Goal: Information Seeking & Learning: Compare options

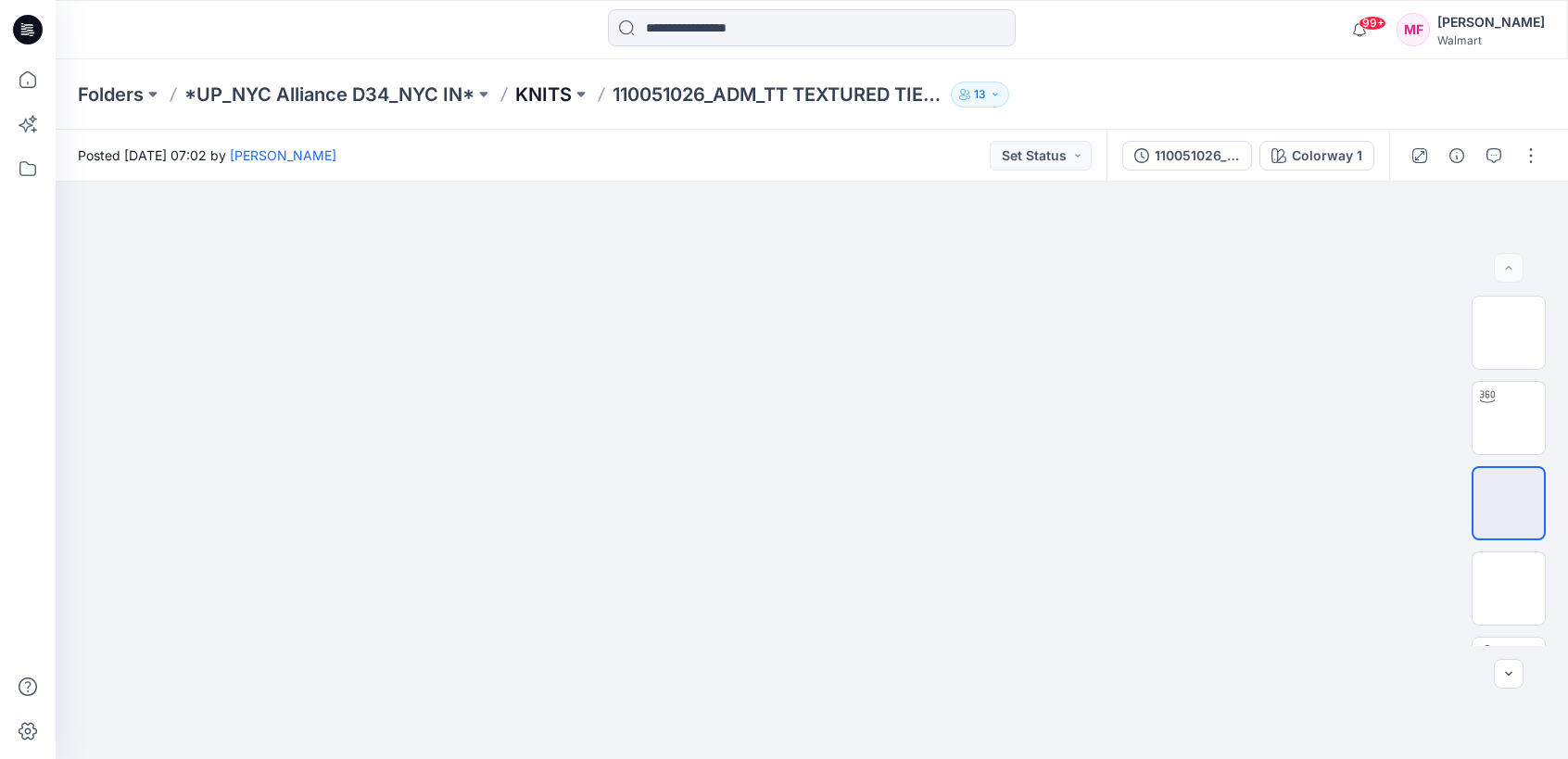
click at [551, 103] on p "KNITS" at bounding box center [544, 94] width 57 height 26
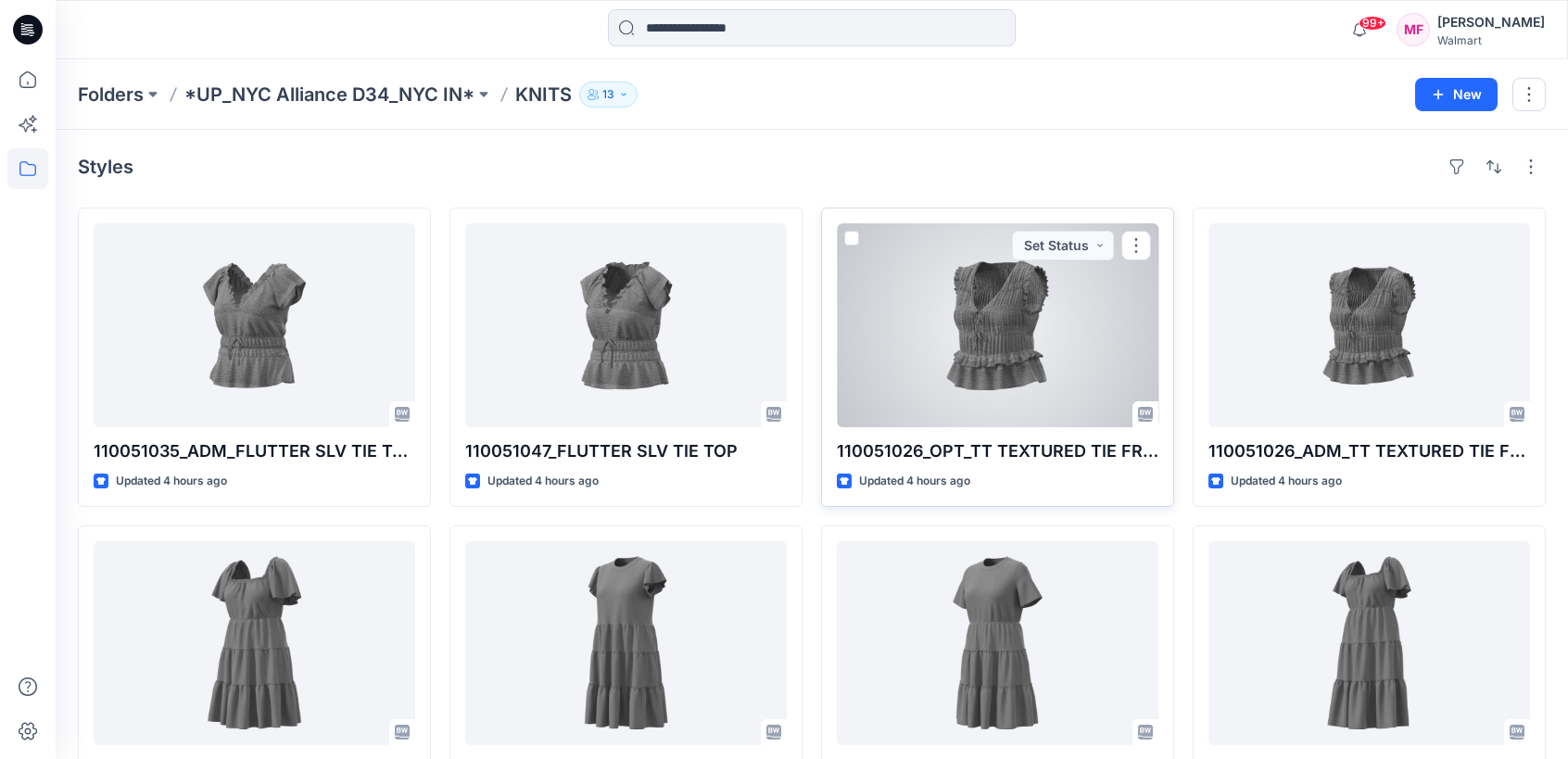
click at [1031, 317] on div at bounding box center [997, 325] width 321 height 204
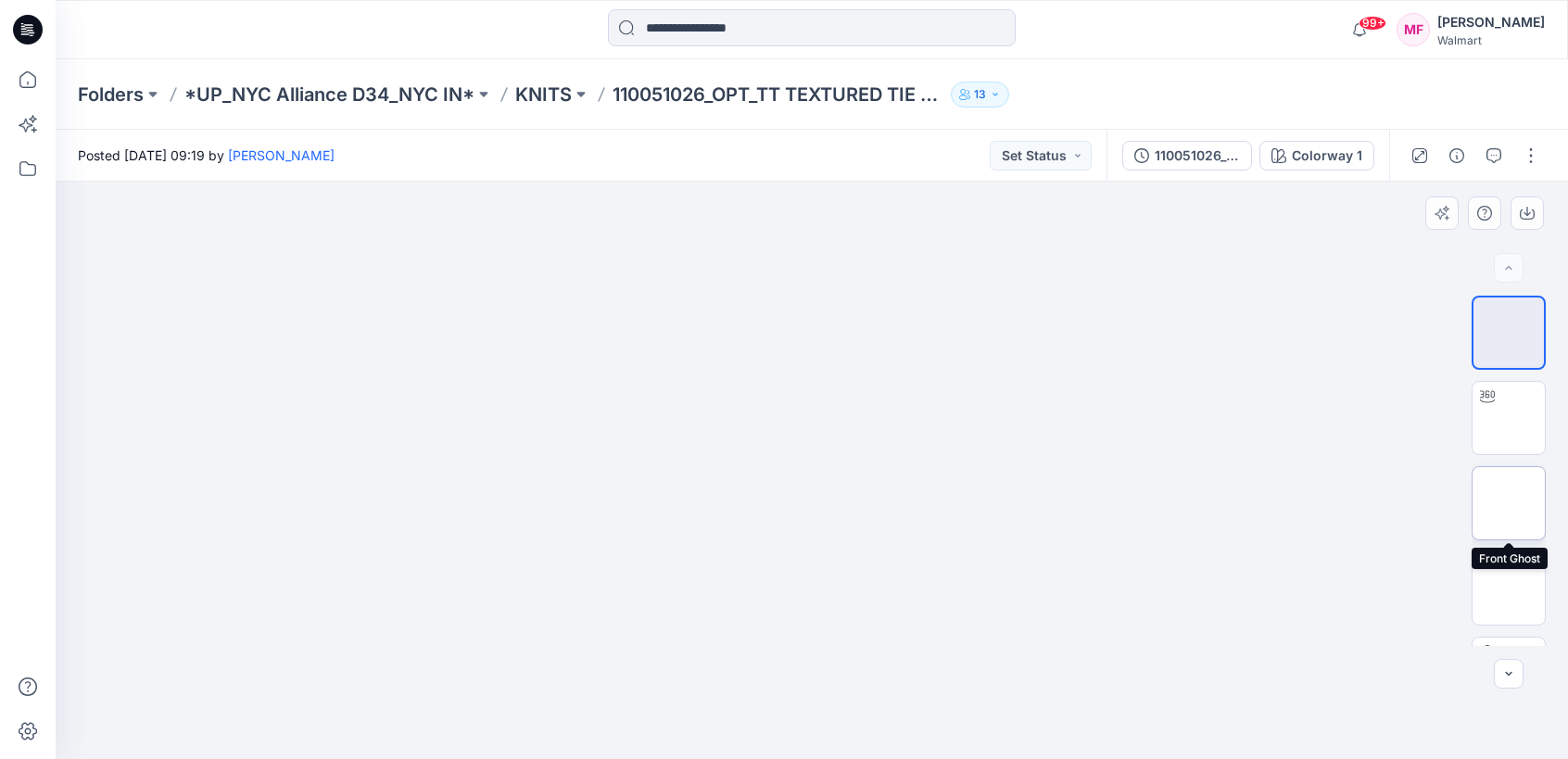
click at [1508, 503] on img at bounding box center [1508, 503] width 0 height 0
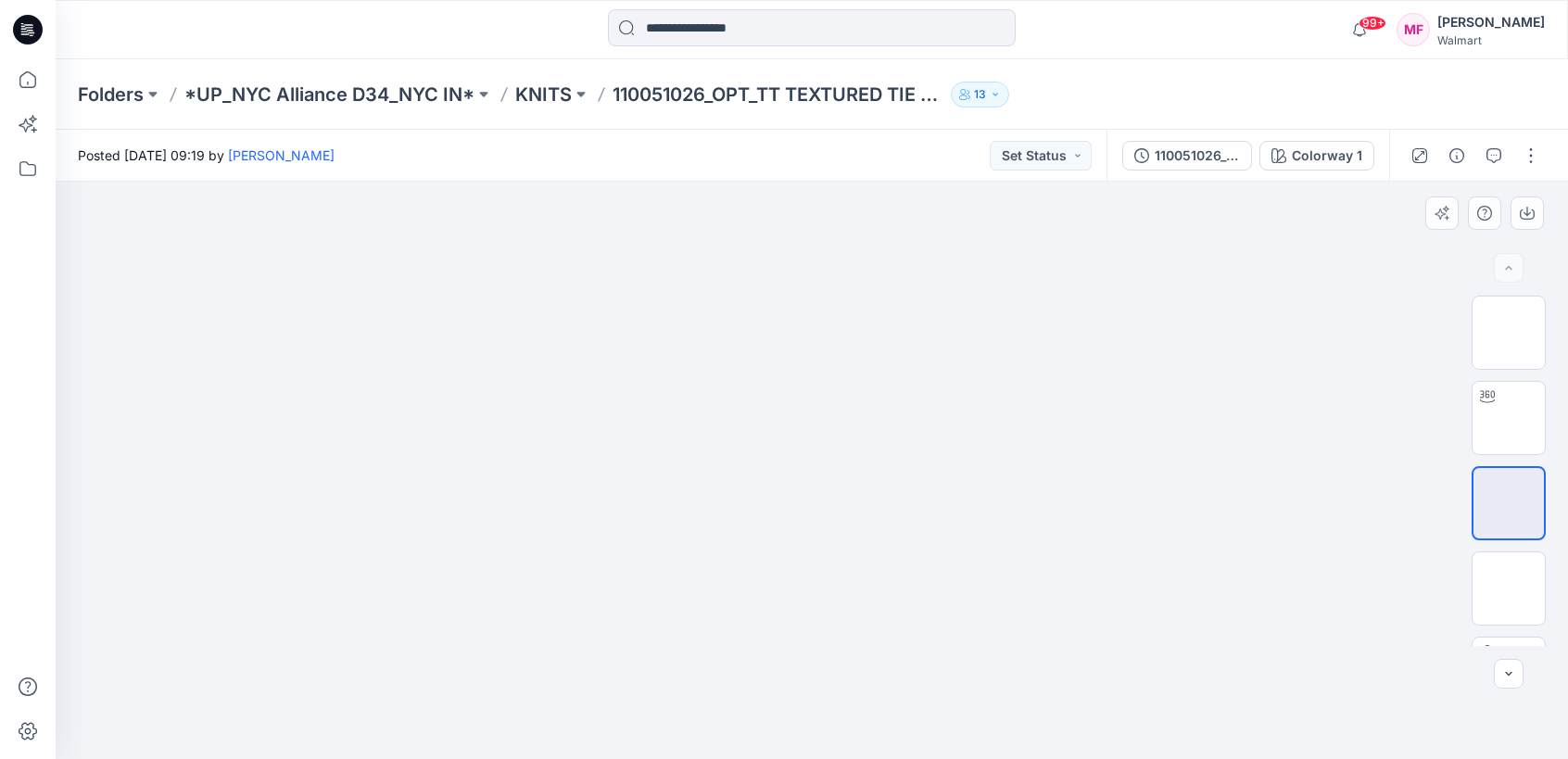
click at [867, 296] on img at bounding box center [811, 296] width 283 height 0
click at [1508, 418] on img at bounding box center [1508, 418] width 0 height 0
drag, startPoint x: 855, startPoint y: 308, endPoint x: 826, endPoint y: 543, distance: 236.8
drag, startPoint x: 826, startPoint y: 543, endPoint x: 826, endPoint y: 493, distance: 50.0
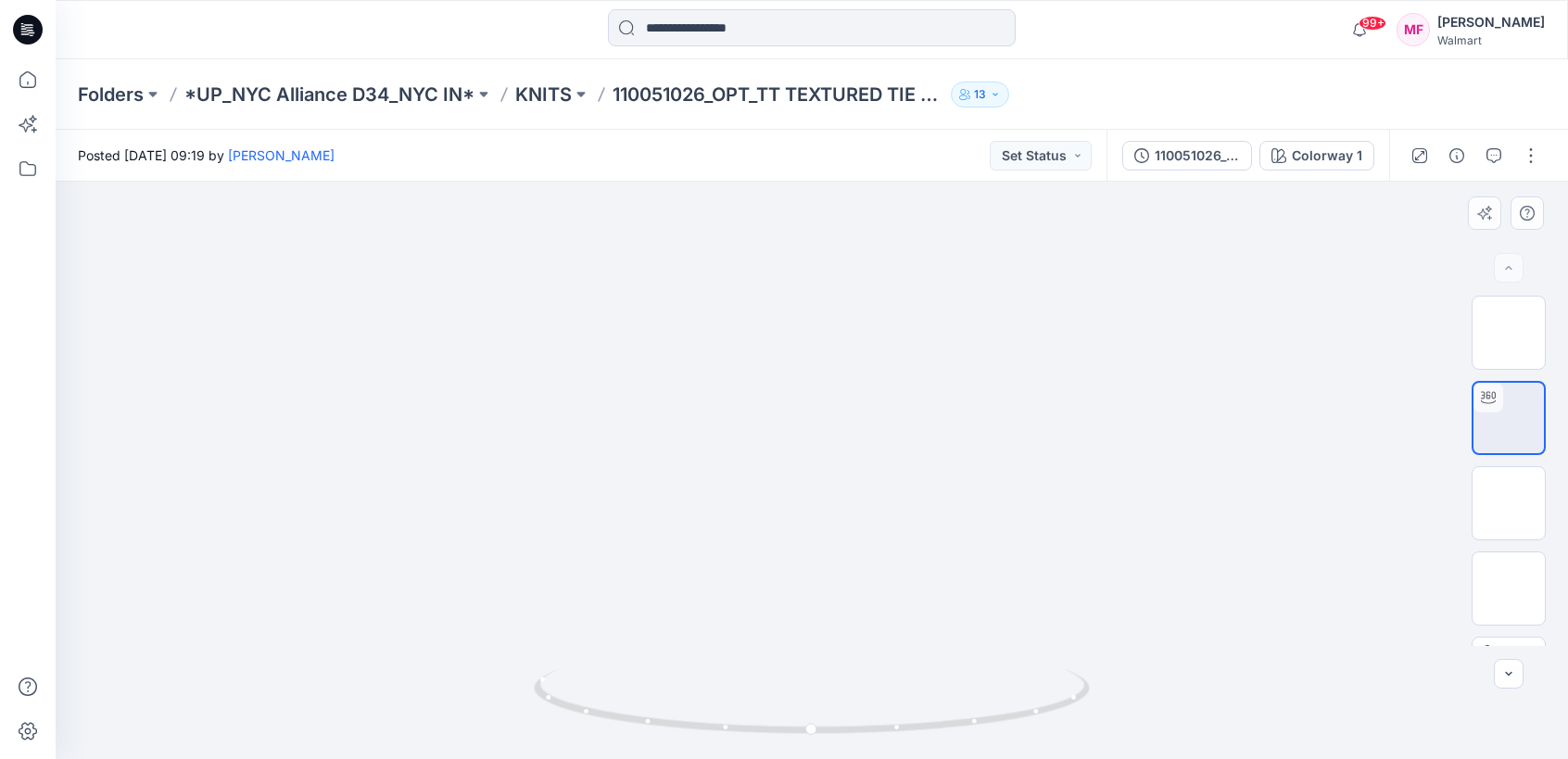
click at [555, 96] on p "KNITS" at bounding box center [544, 94] width 57 height 26
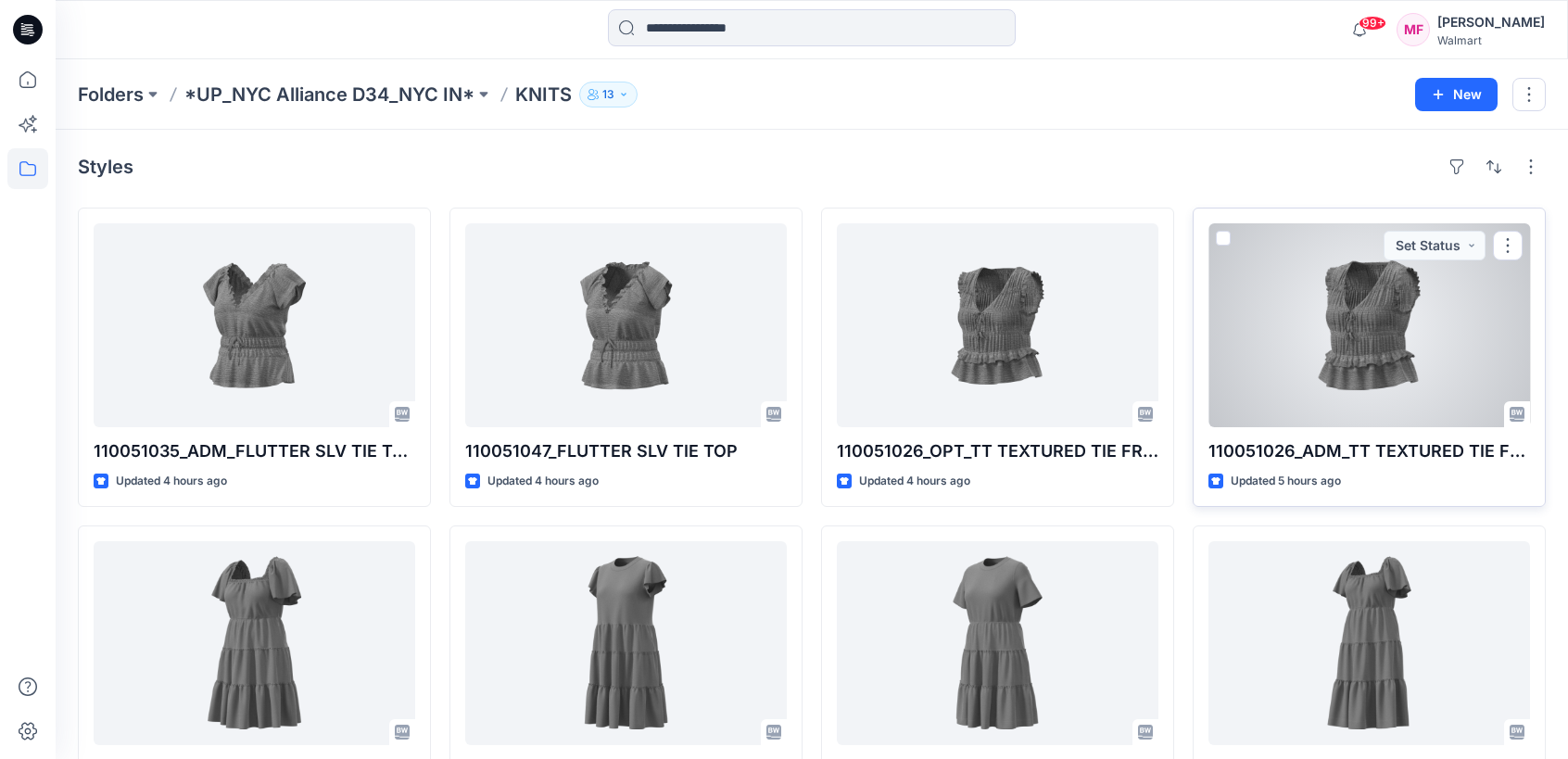
click at [1420, 393] on div at bounding box center [1368, 325] width 321 height 204
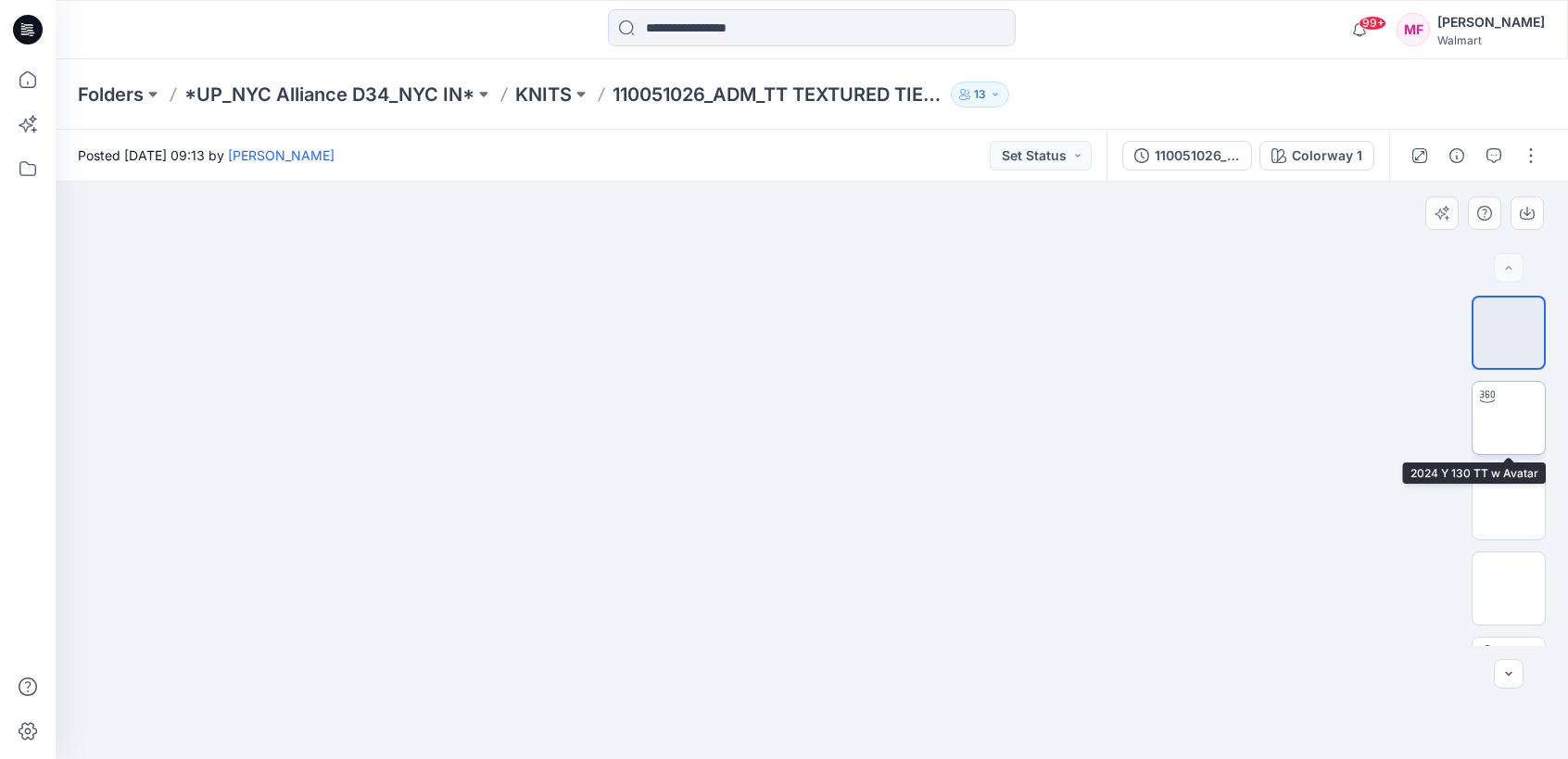
click at [1508, 418] on img at bounding box center [1508, 418] width 0 height 0
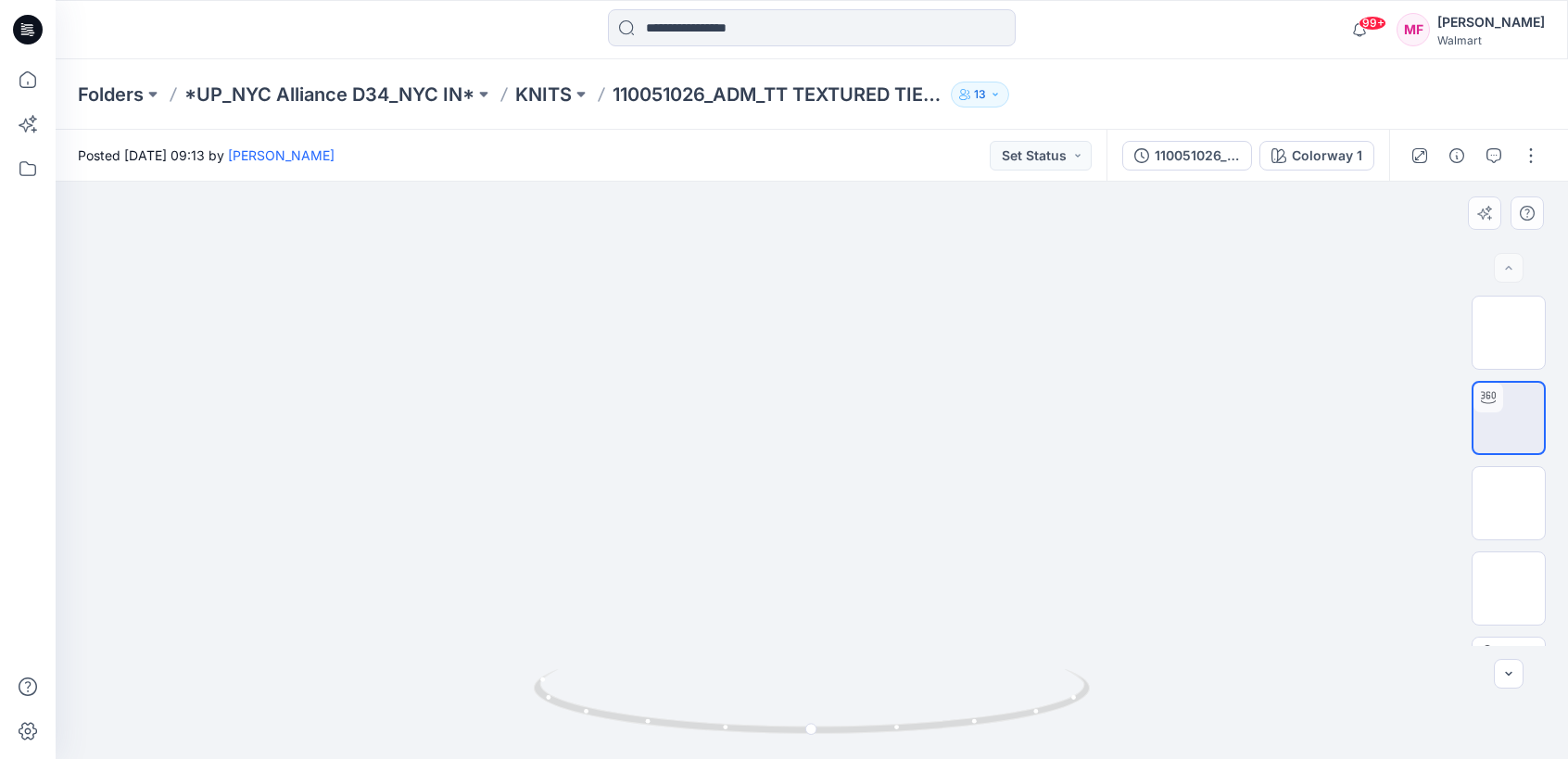
drag, startPoint x: 895, startPoint y: 311, endPoint x: 877, endPoint y: 469, distance: 159.0
click at [540, 92] on p "KNITS" at bounding box center [544, 94] width 57 height 26
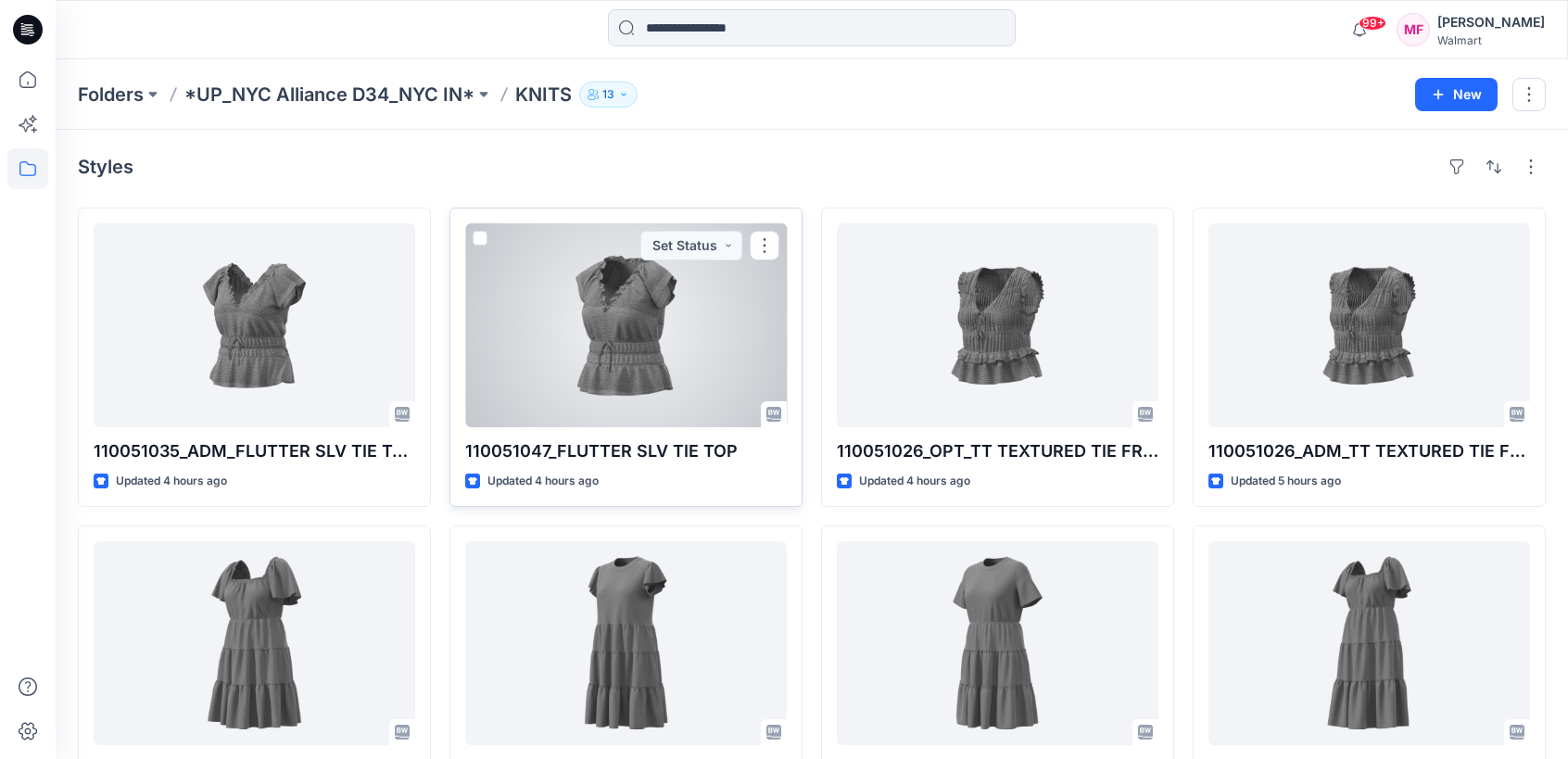
click at [586, 367] on div at bounding box center [625, 325] width 321 height 204
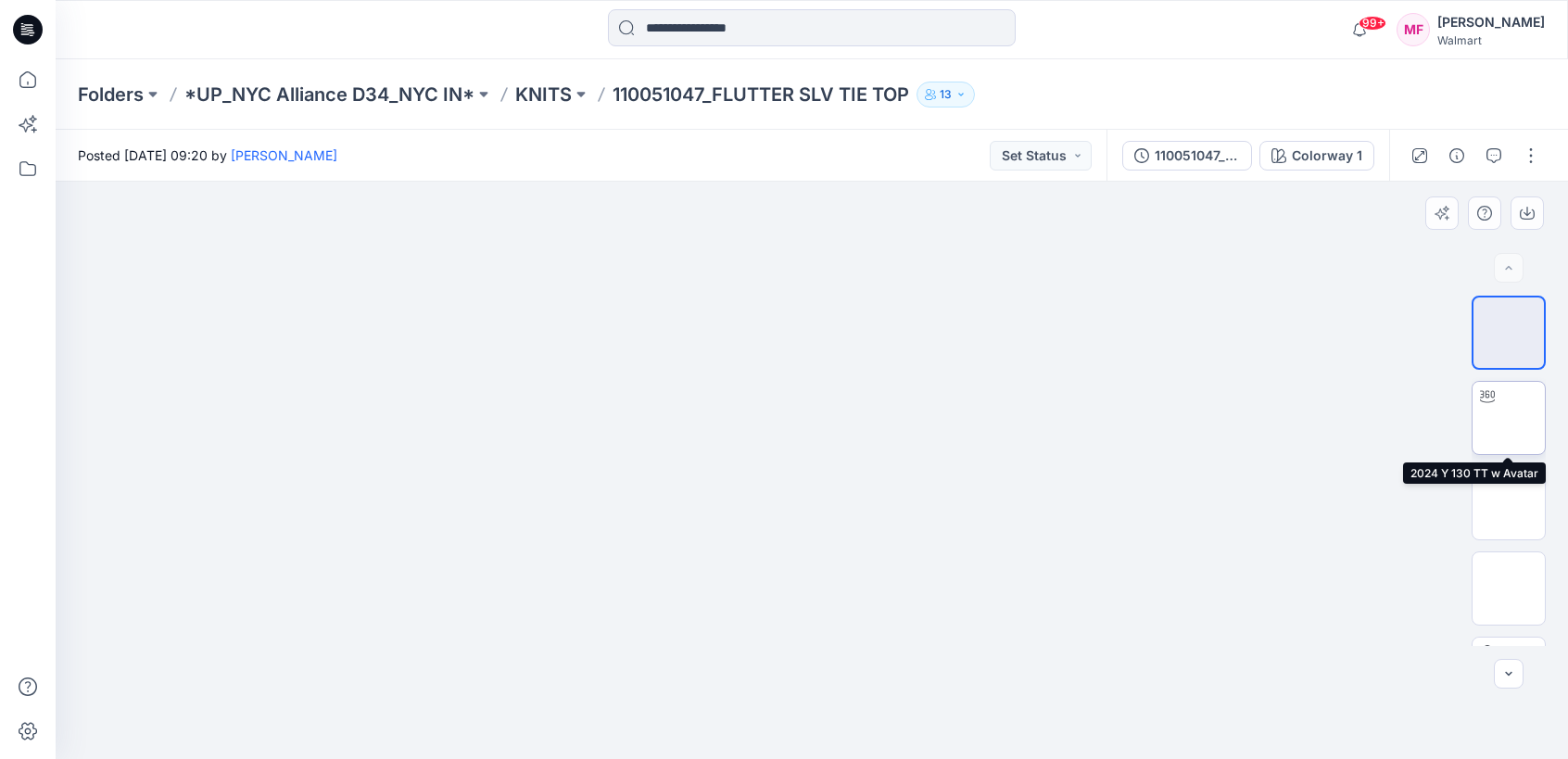
click at [1508, 418] on img at bounding box center [1508, 418] width 0 height 0
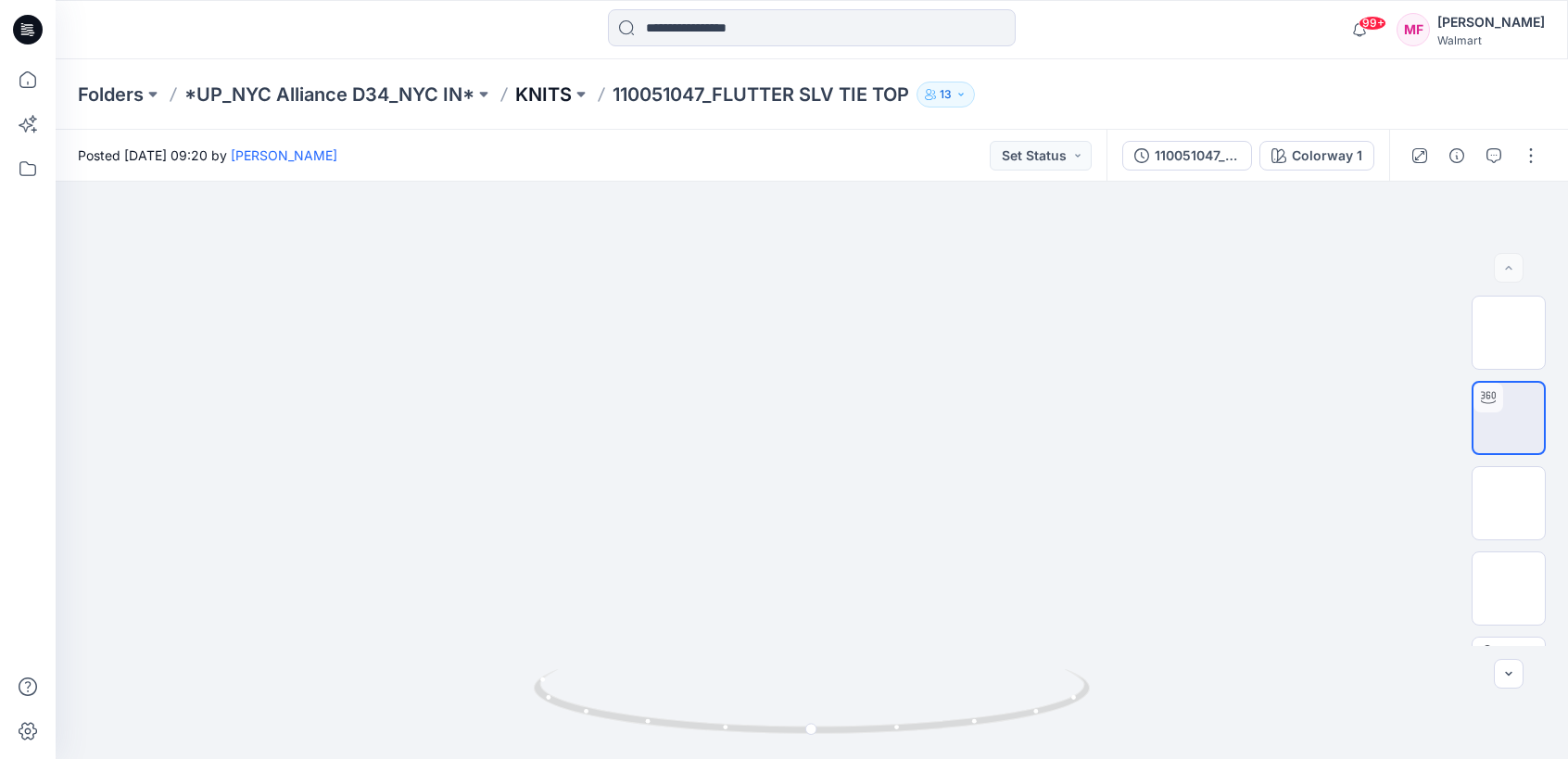
click at [549, 93] on p "KNITS" at bounding box center [544, 94] width 57 height 26
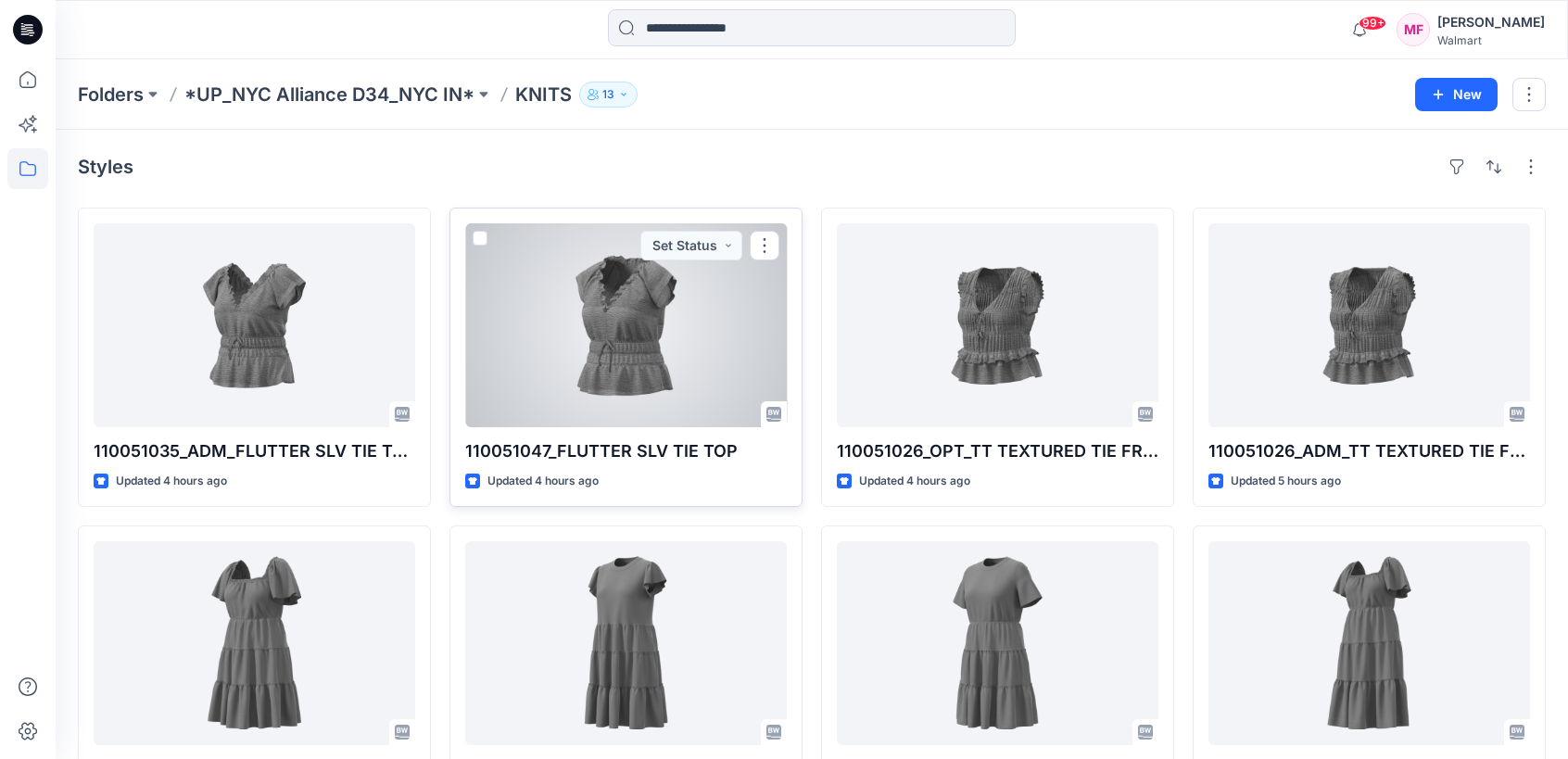
click at [601, 335] on div at bounding box center [625, 325] width 321 height 204
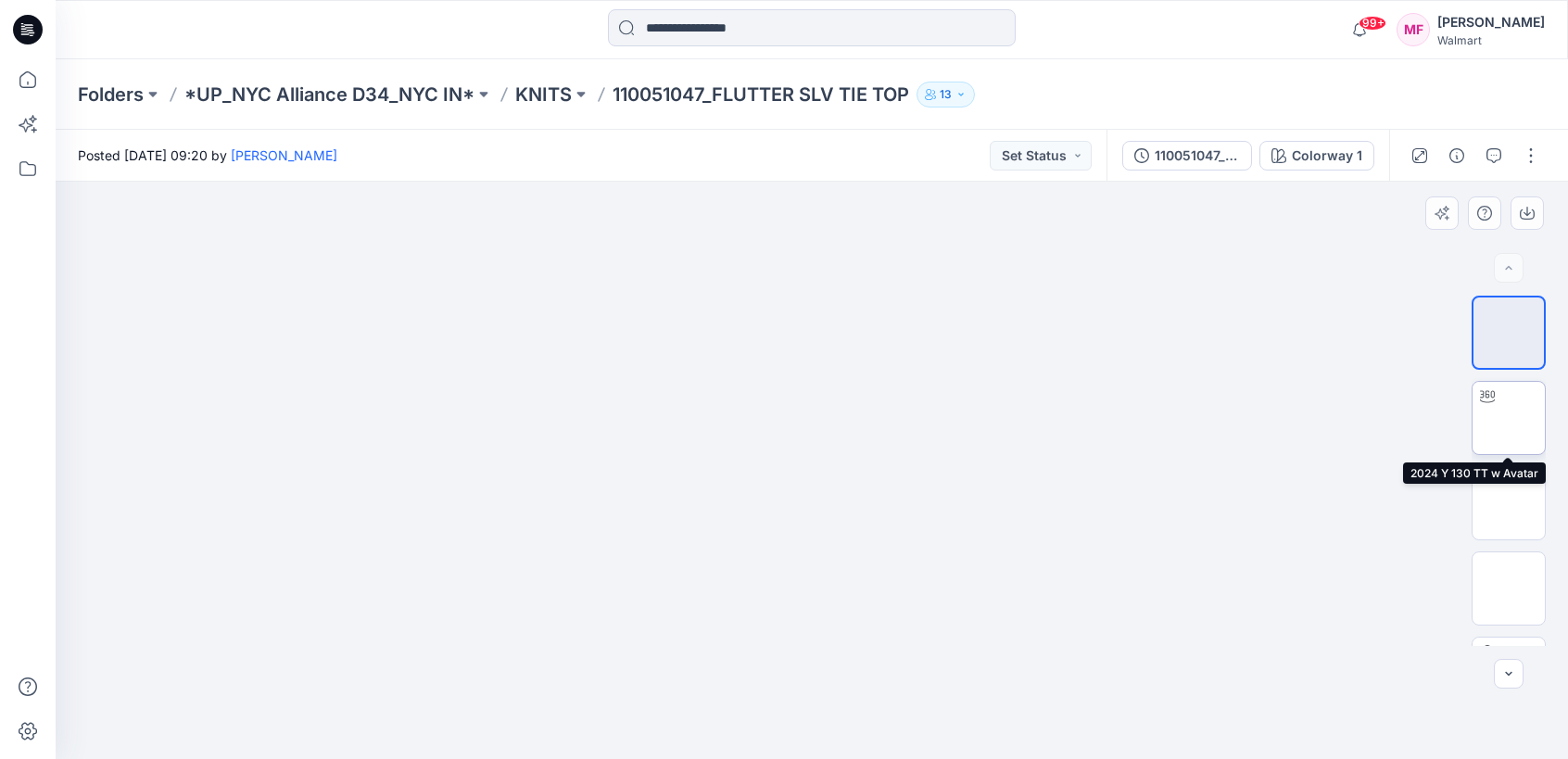
click at [1494, 403] on div at bounding box center [1487, 396] width 29 height 29
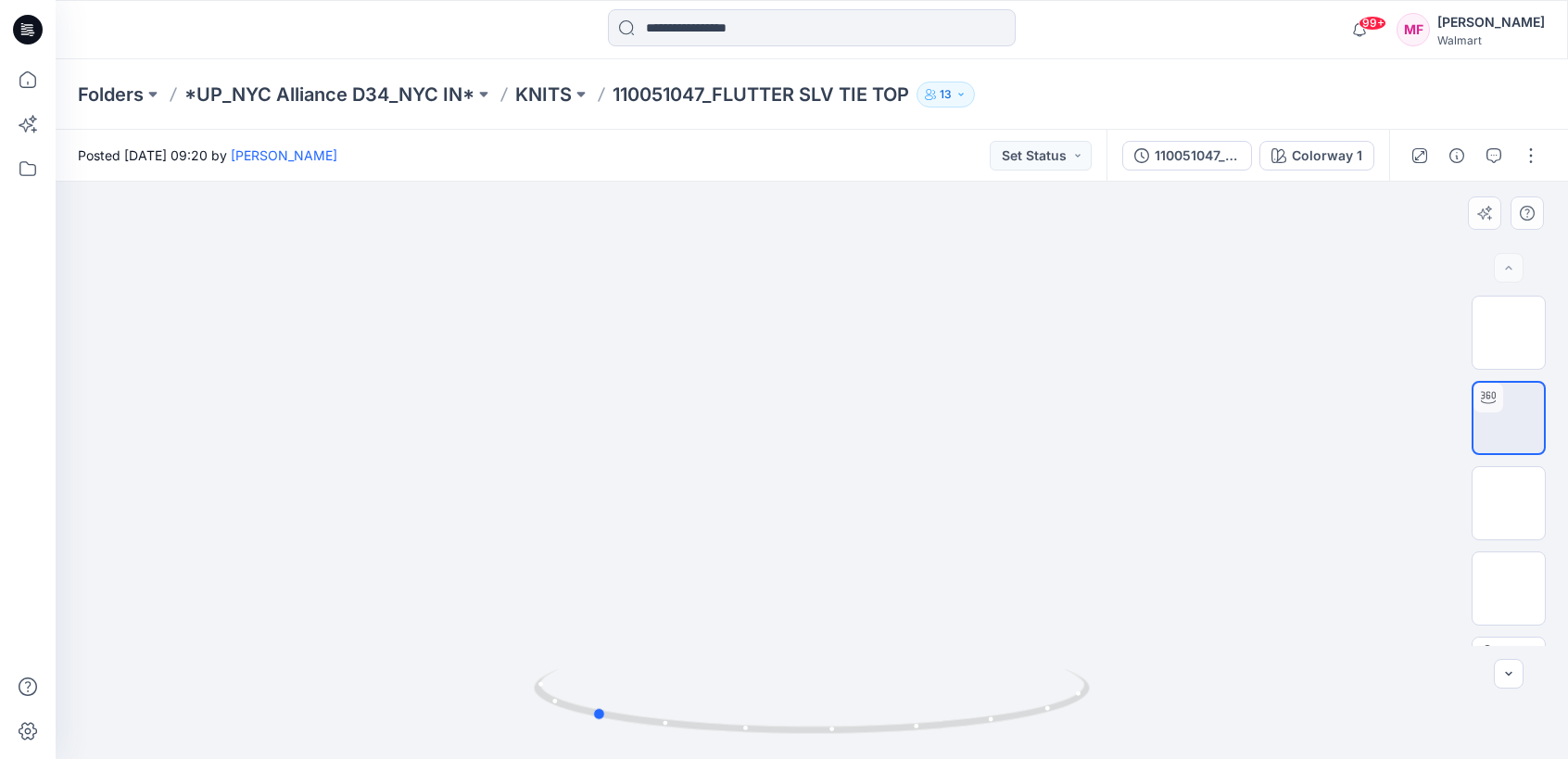
drag, startPoint x: 813, startPoint y: 736, endPoint x: 1149, endPoint y: 719, distance: 336.4
click at [1149, 719] on div at bounding box center [812, 470] width 1512 height 577
click at [549, 96] on p "KNITS" at bounding box center [544, 94] width 57 height 26
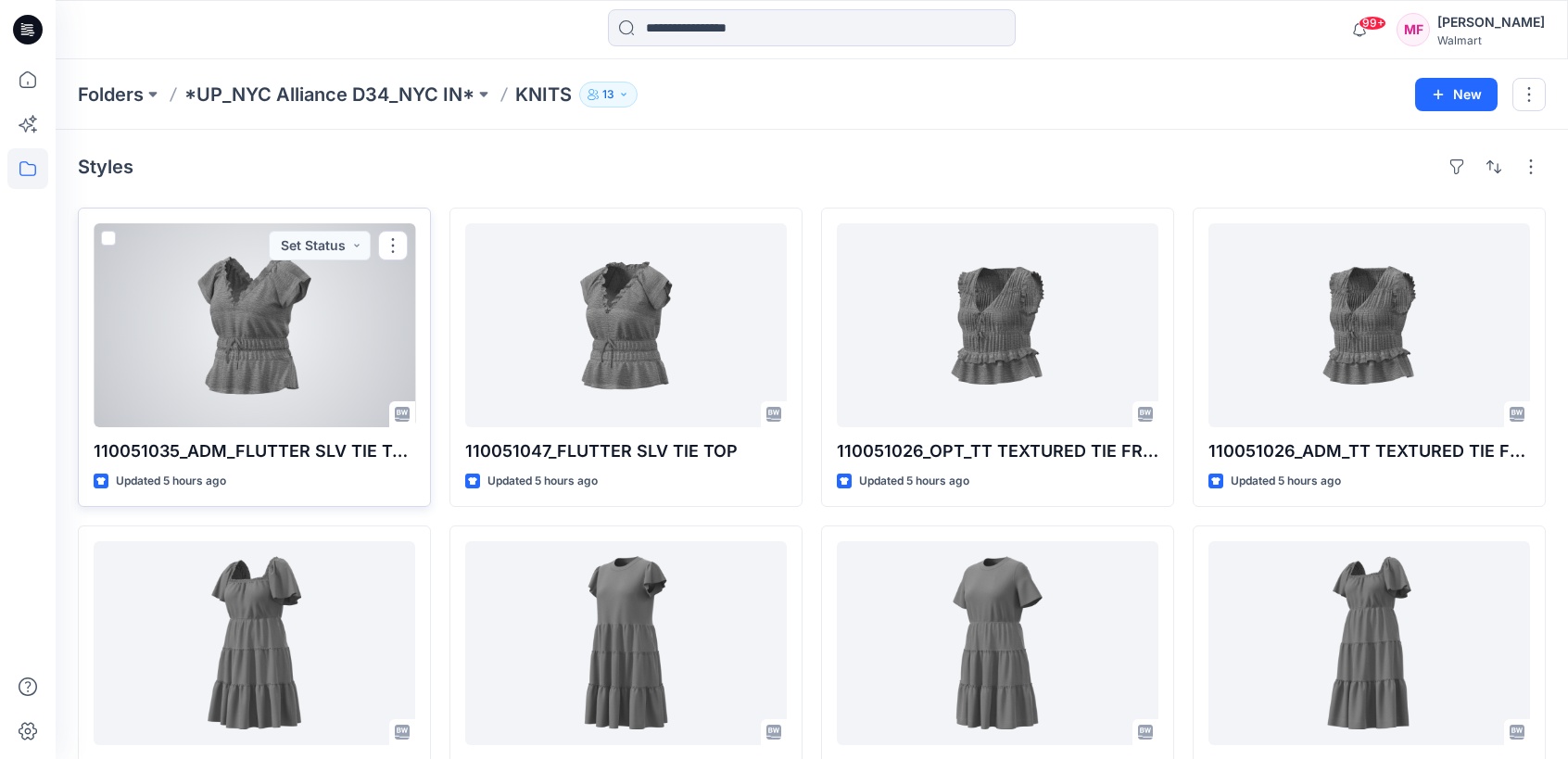
click at [172, 307] on div at bounding box center [254, 325] width 321 height 204
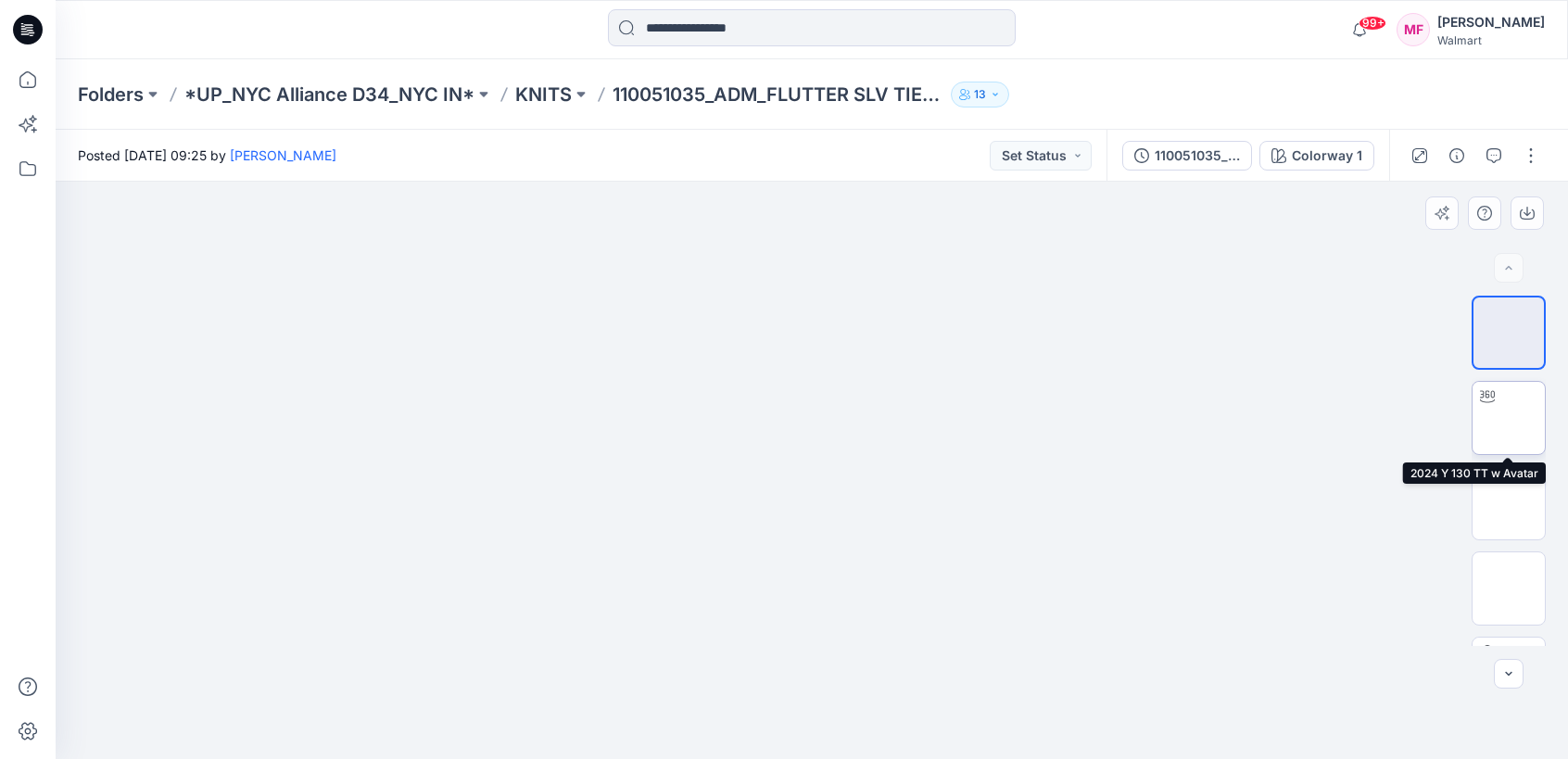
click at [1508, 418] on img at bounding box center [1508, 418] width 0 height 0
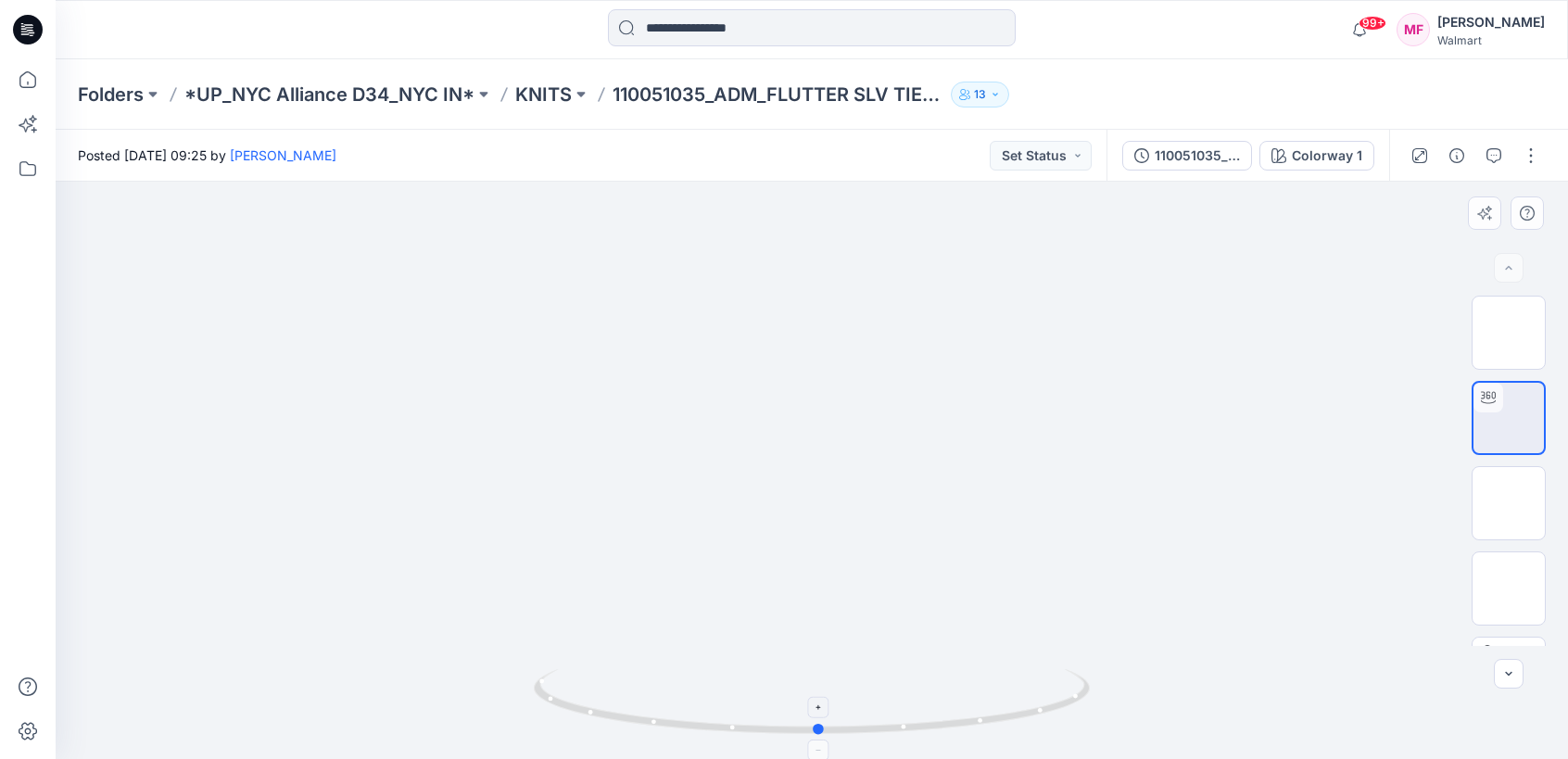
click at [820, 731] on circle at bounding box center [820, 730] width 11 height 11
drag, startPoint x: 820, startPoint y: 732, endPoint x: 1034, endPoint y: 724, distance: 214.1
click at [1034, 724] on icon at bounding box center [814, 703] width 561 height 69
drag, startPoint x: 1031, startPoint y: 718, endPoint x: 1102, endPoint y: 711, distance: 71.3
click at [1102, 711] on div at bounding box center [812, 470] width 1512 height 577
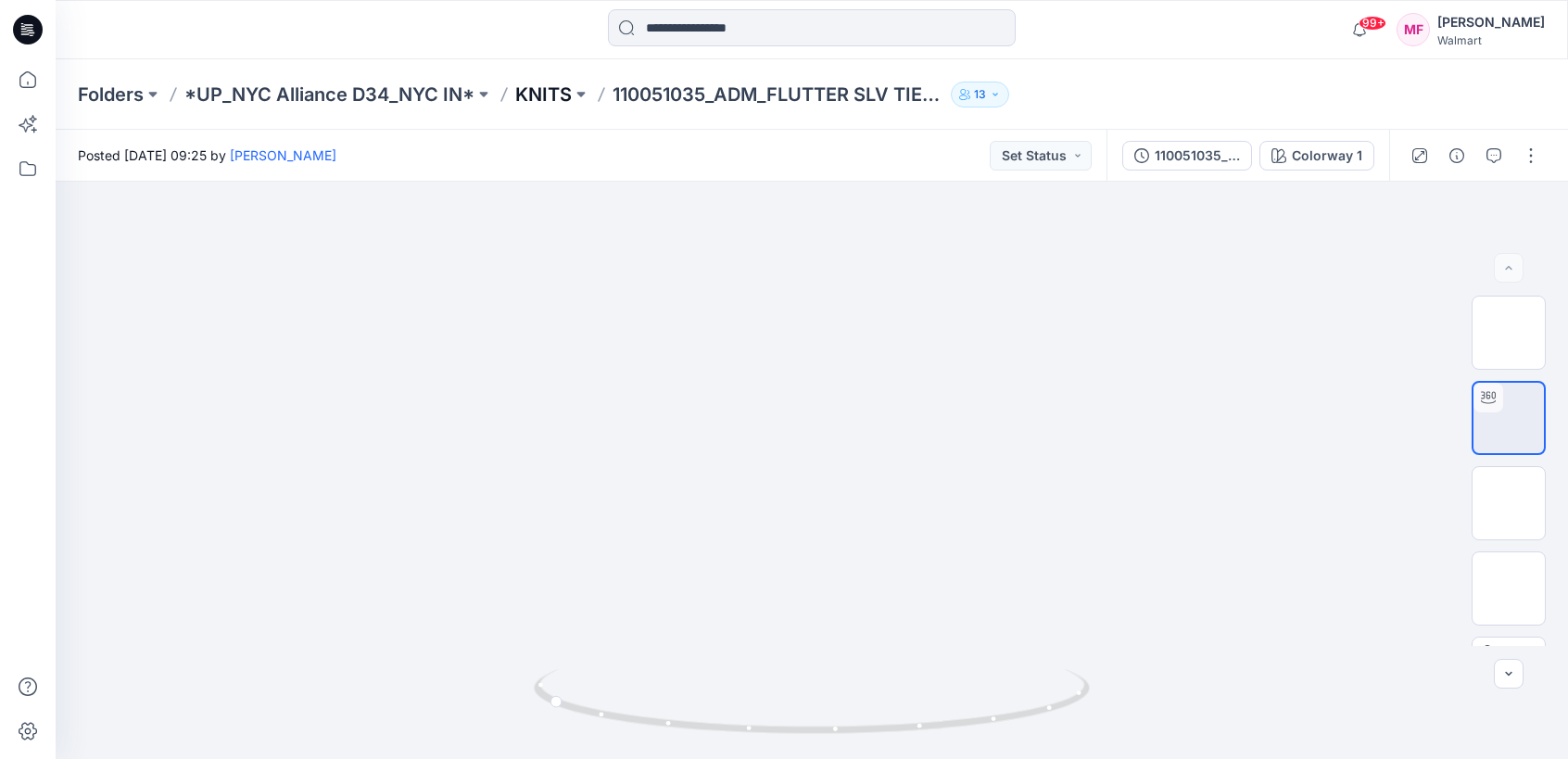
click at [545, 99] on p "KNITS" at bounding box center [544, 94] width 57 height 26
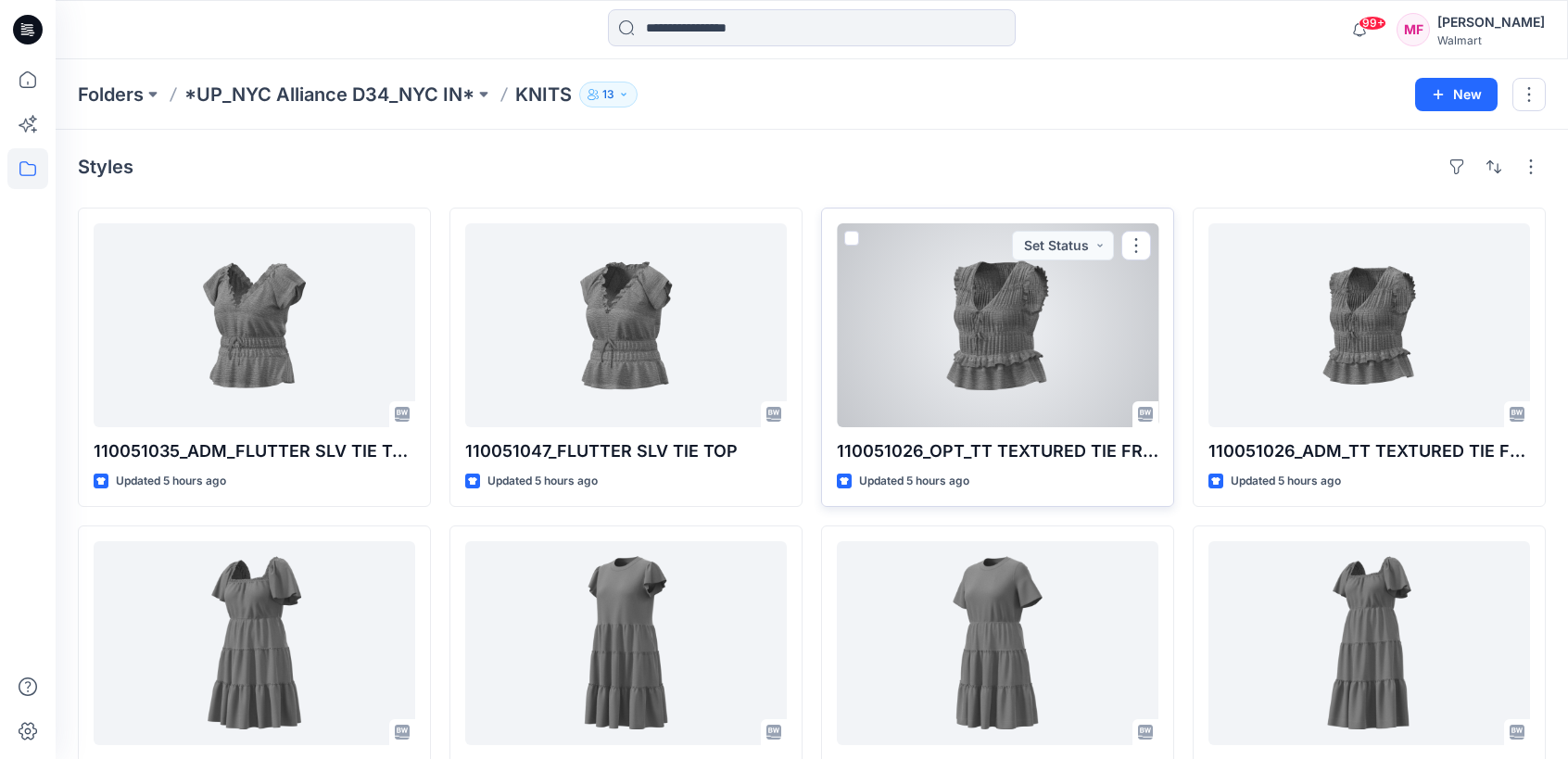
click at [1016, 363] on div at bounding box center [997, 325] width 321 height 204
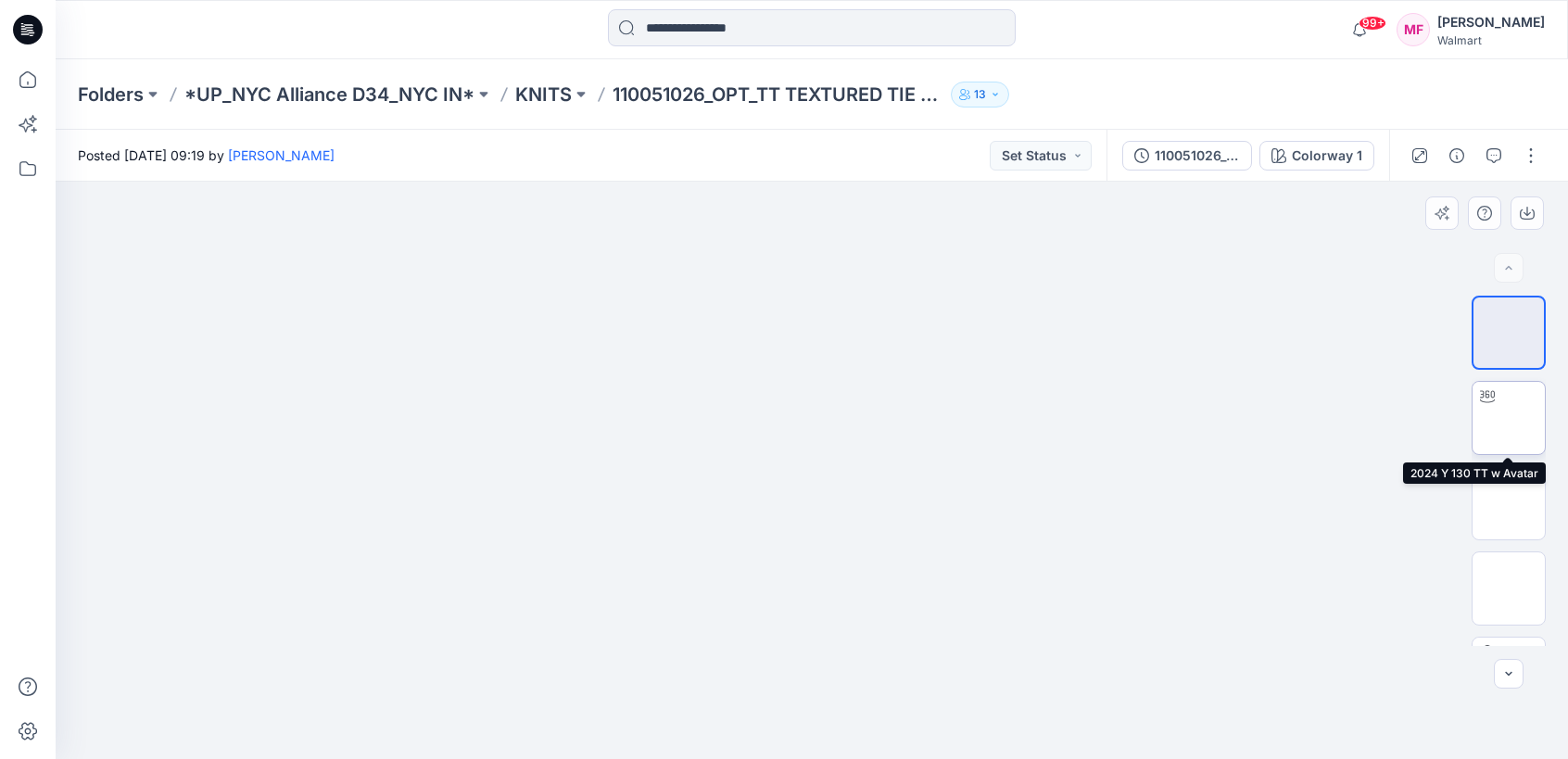
click at [1487, 453] on div at bounding box center [1508, 418] width 74 height 74
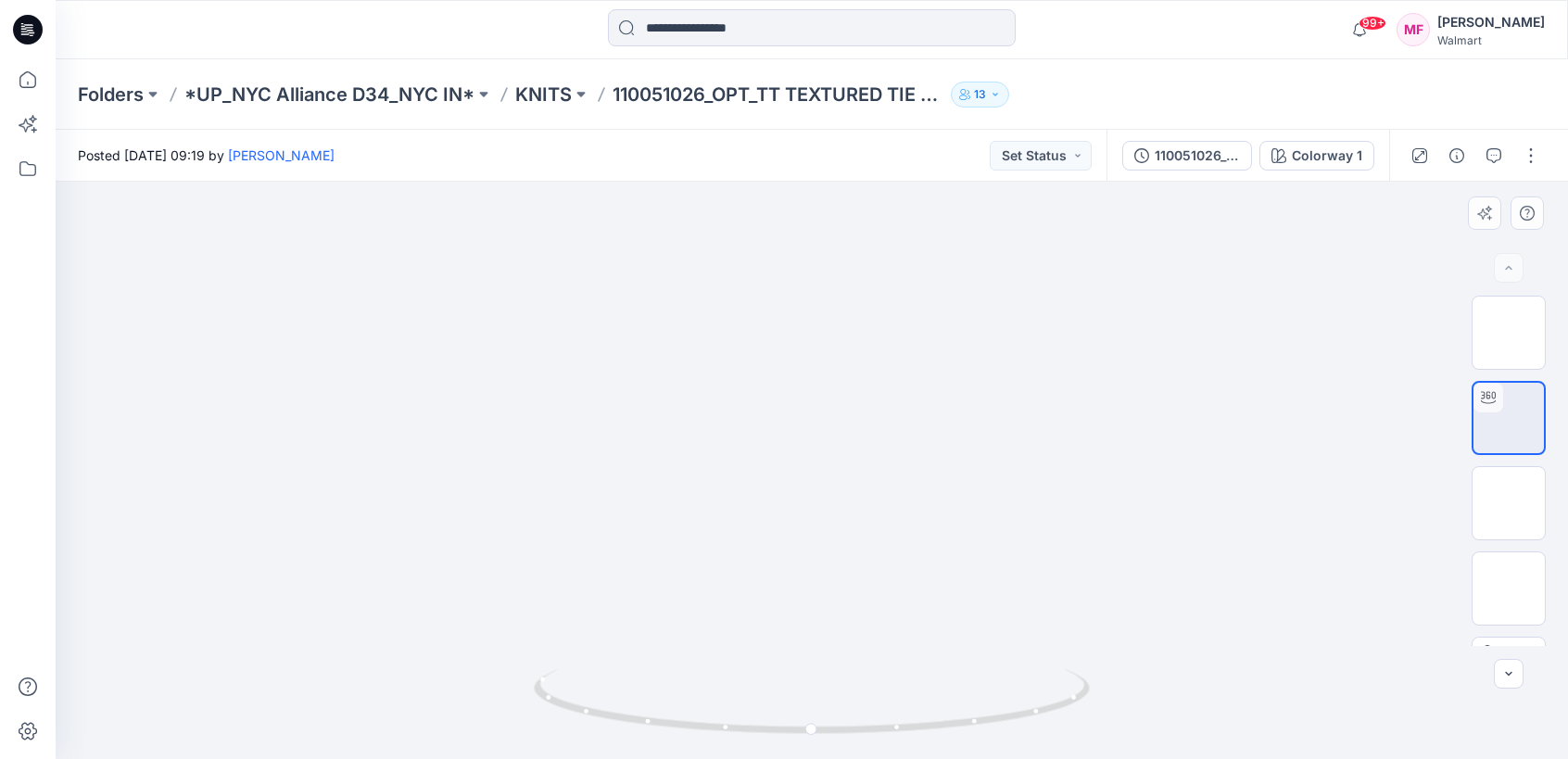
drag, startPoint x: 884, startPoint y: 289, endPoint x: 878, endPoint y: 444, distance: 155.1
click at [815, 727] on circle at bounding box center [814, 730] width 11 height 11
click at [533, 93] on p "KNITS" at bounding box center [544, 94] width 57 height 26
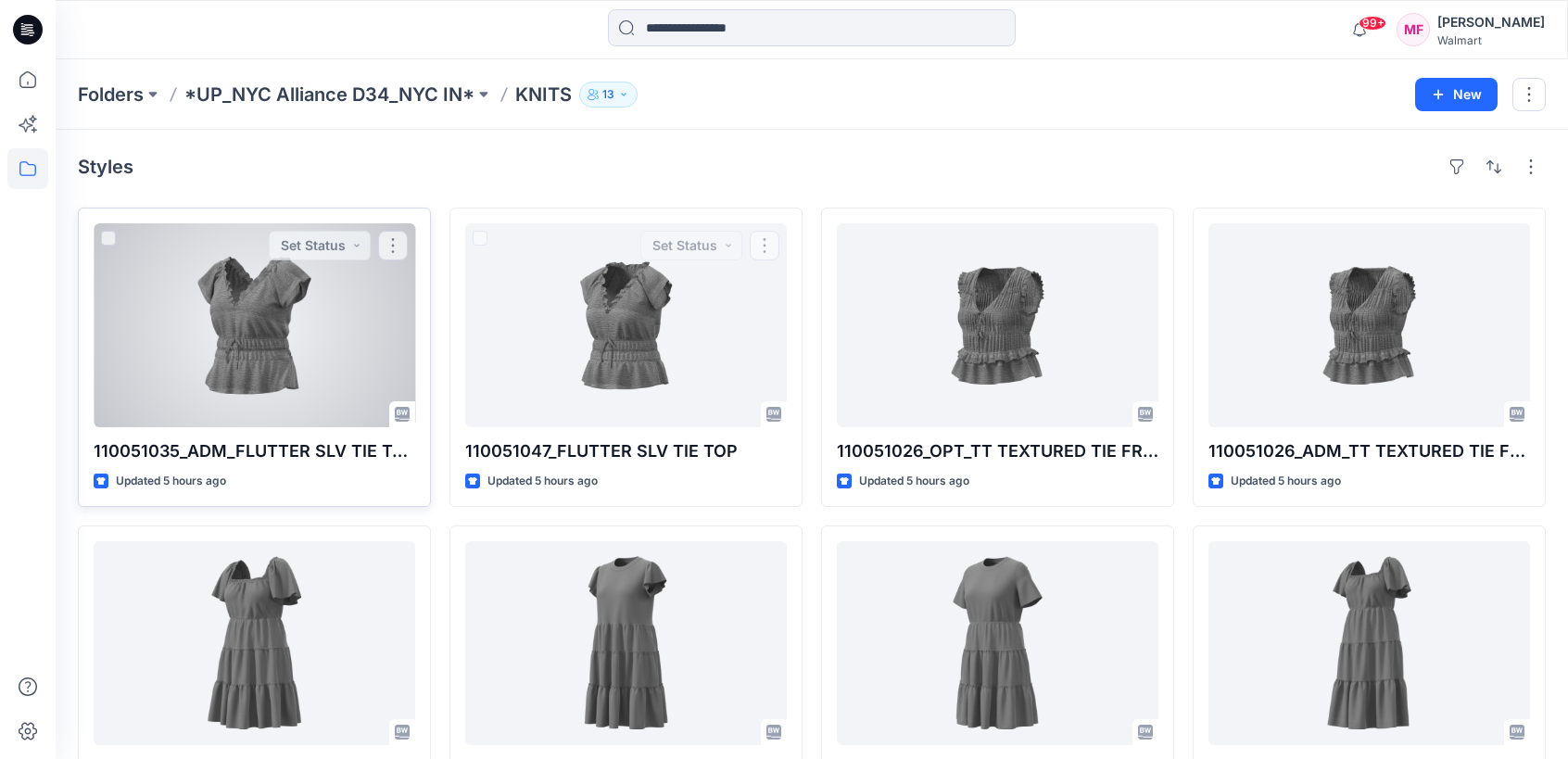
click at [308, 360] on div at bounding box center [254, 325] width 321 height 204
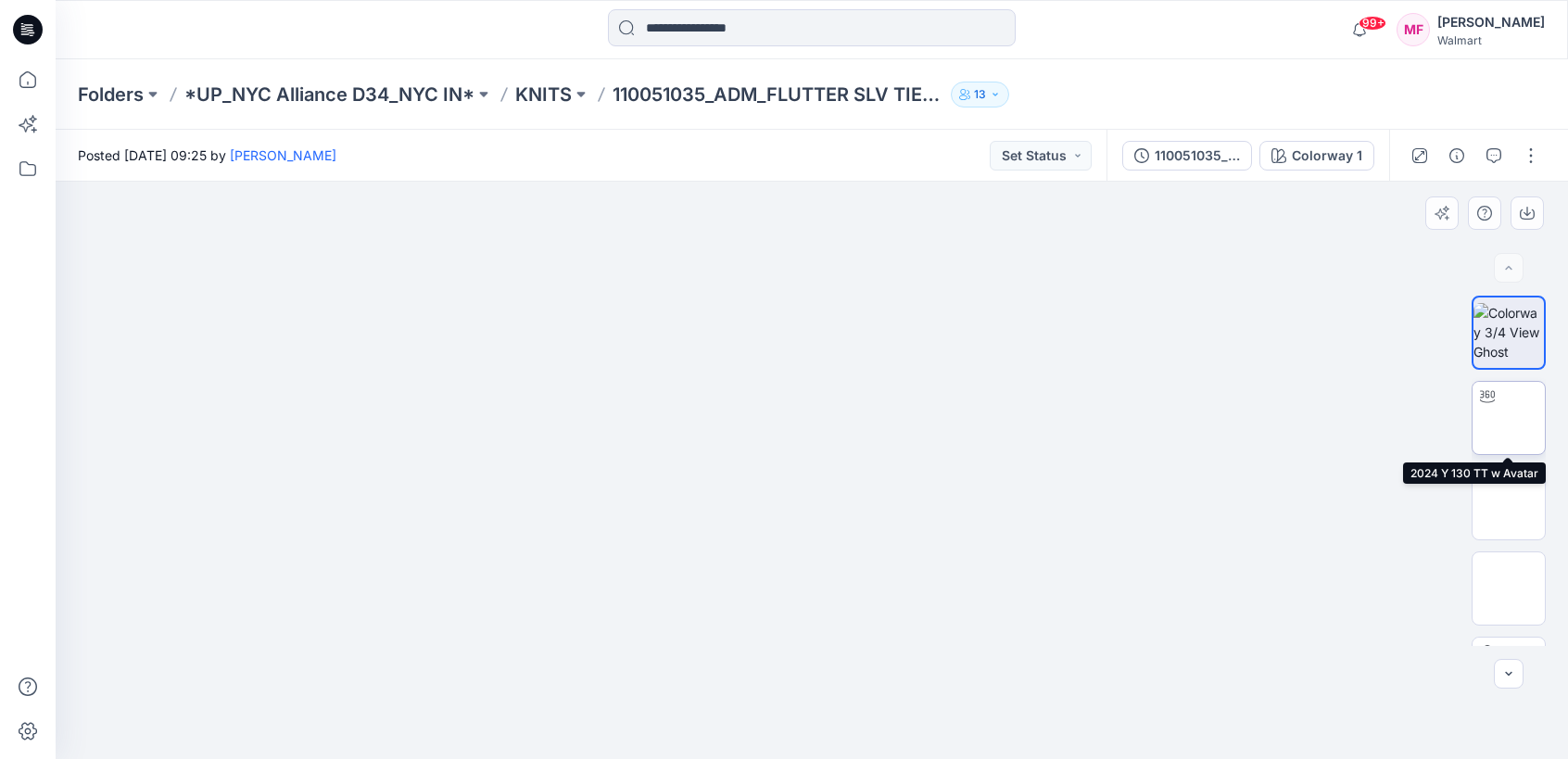
click at [1508, 418] on img at bounding box center [1508, 418] width 0 height 0
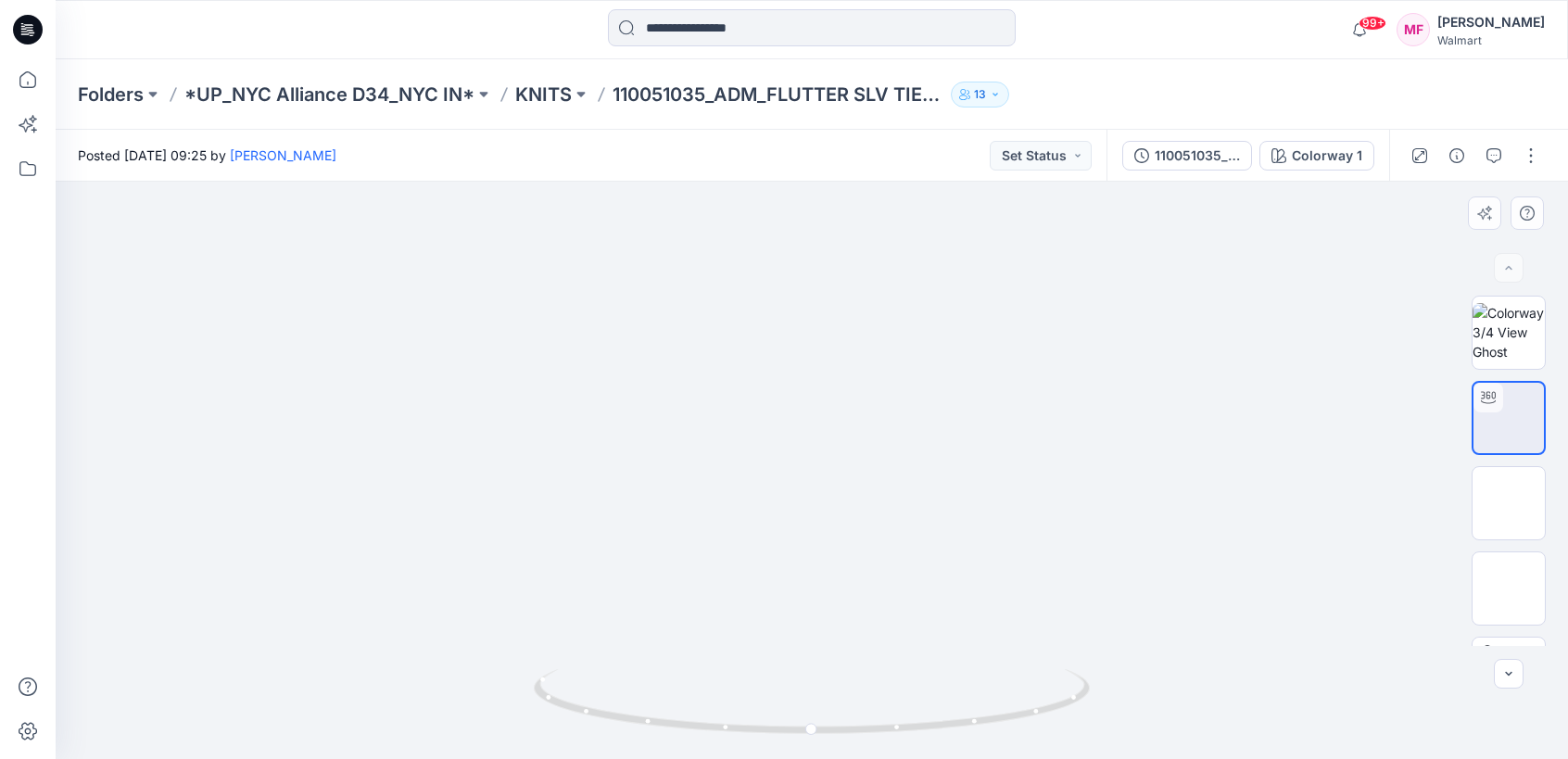
drag, startPoint x: 1009, startPoint y: 288, endPoint x: 970, endPoint y: 434, distance: 151.1
click at [532, 91] on p "KNITS" at bounding box center [544, 94] width 57 height 26
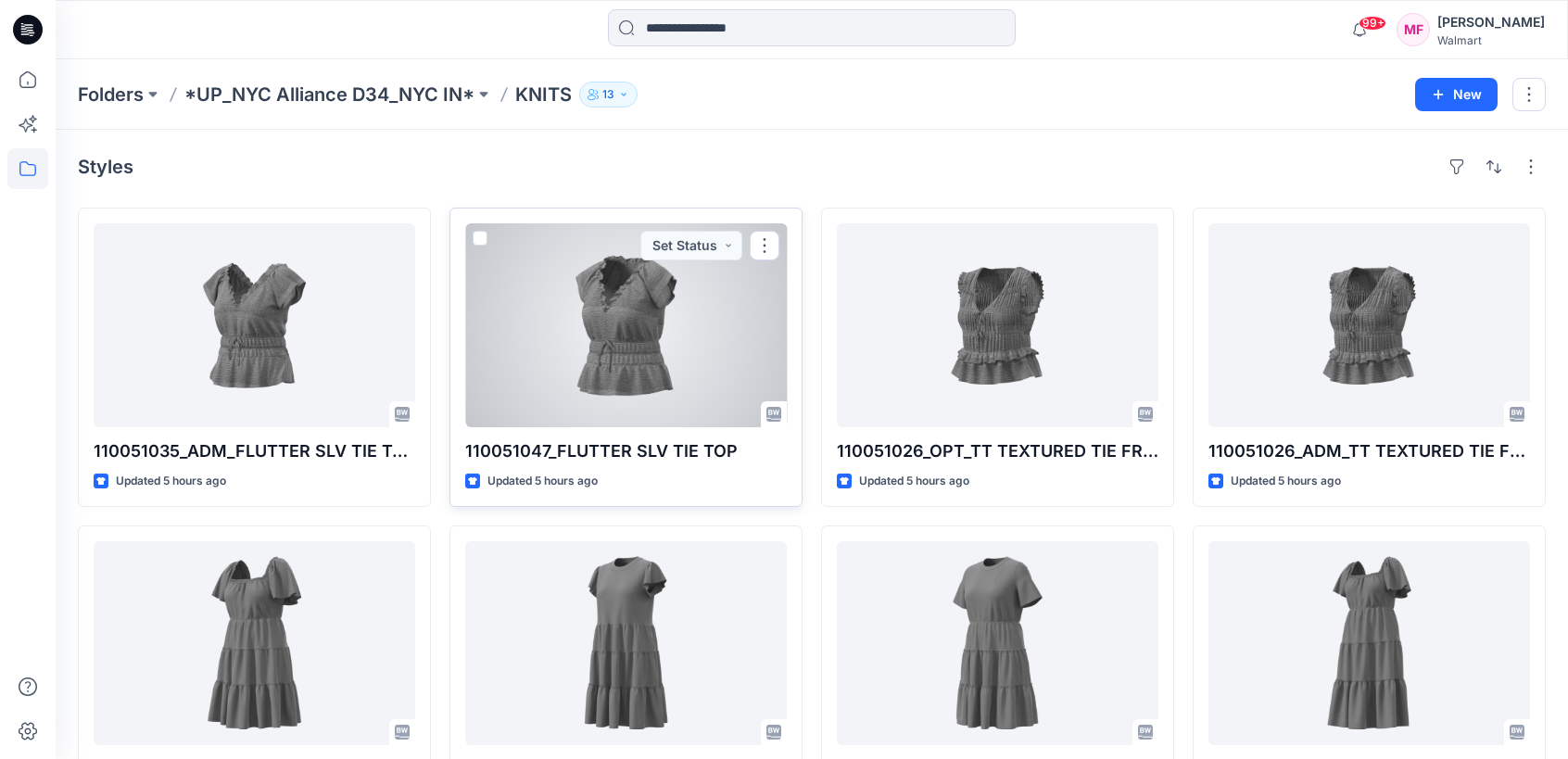
click at [571, 352] on div at bounding box center [625, 325] width 321 height 204
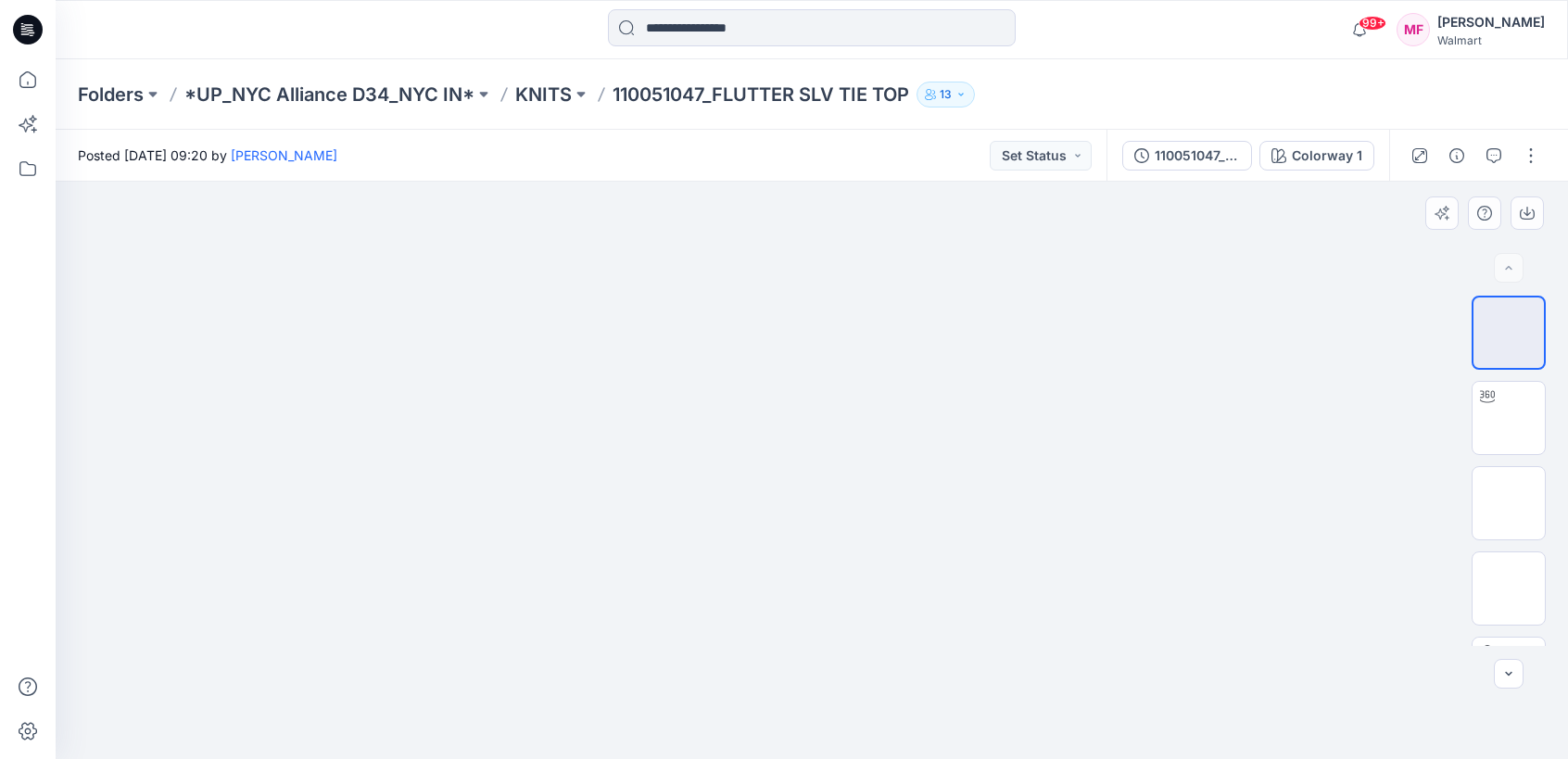
click at [1469, 425] on div at bounding box center [1508, 471] width 118 height 351
click at [1508, 418] on img at bounding box center [1508, 418] width 0 height 0
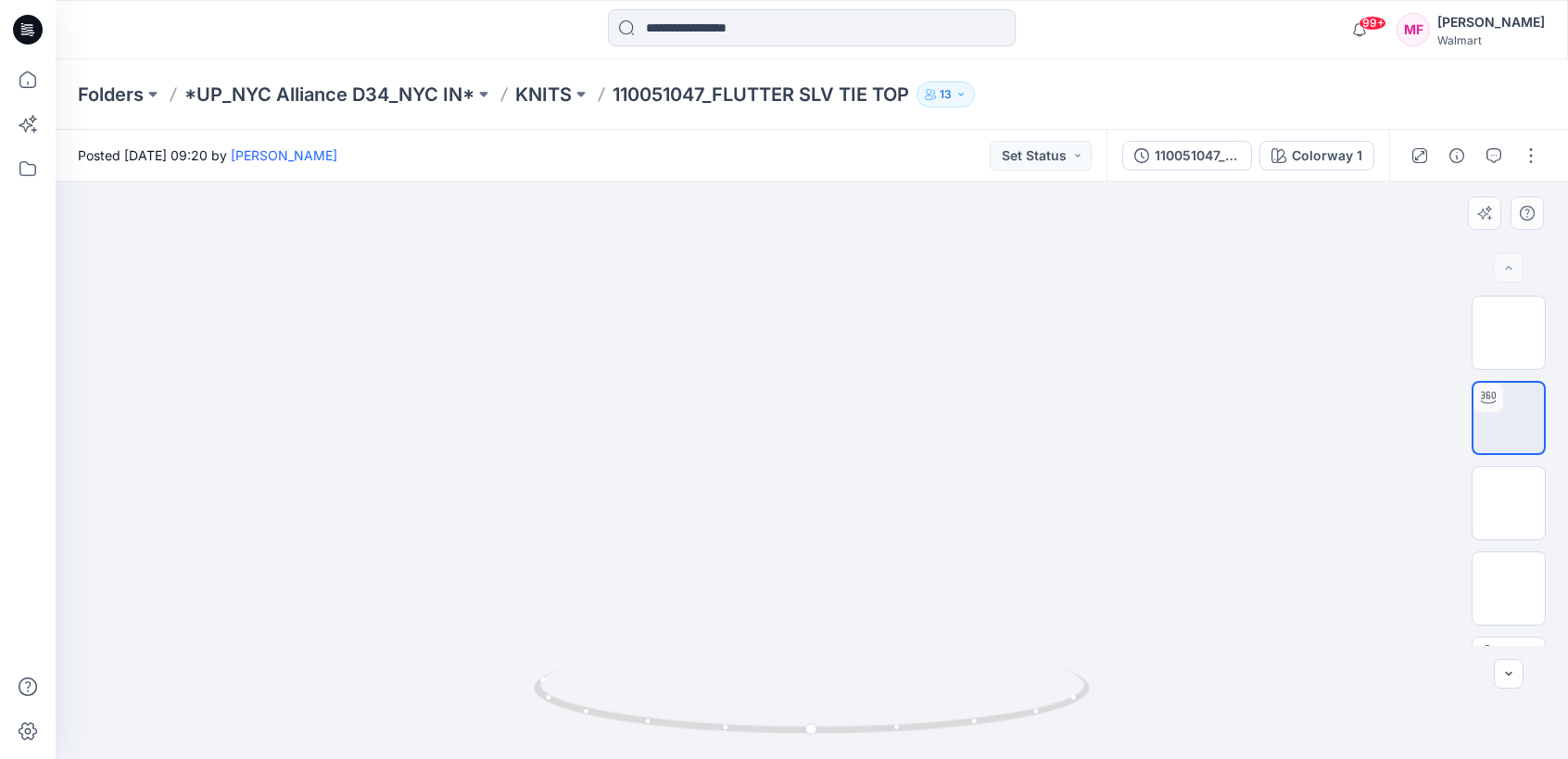
drag, startPoint x: 1086, startPoint y: 309, endPoint x: 1042, endPoint y: 557, distance: 251.9
click at [519, 101] on p "KNITS" at bounding box center [544, 94] width 57 height 26
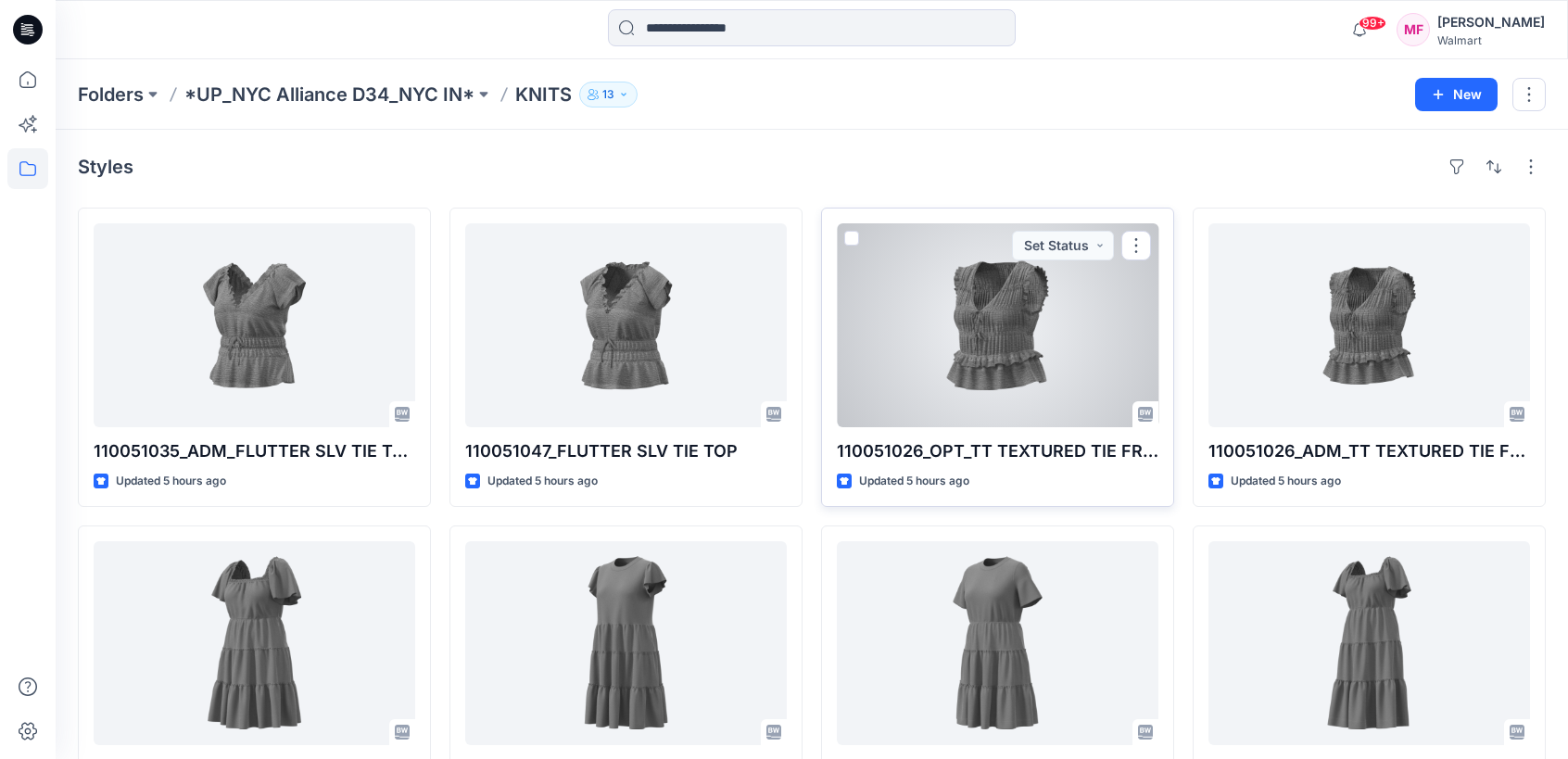
click at [1052, 379] on div at bounding box center [997, 325] width 321 height 204
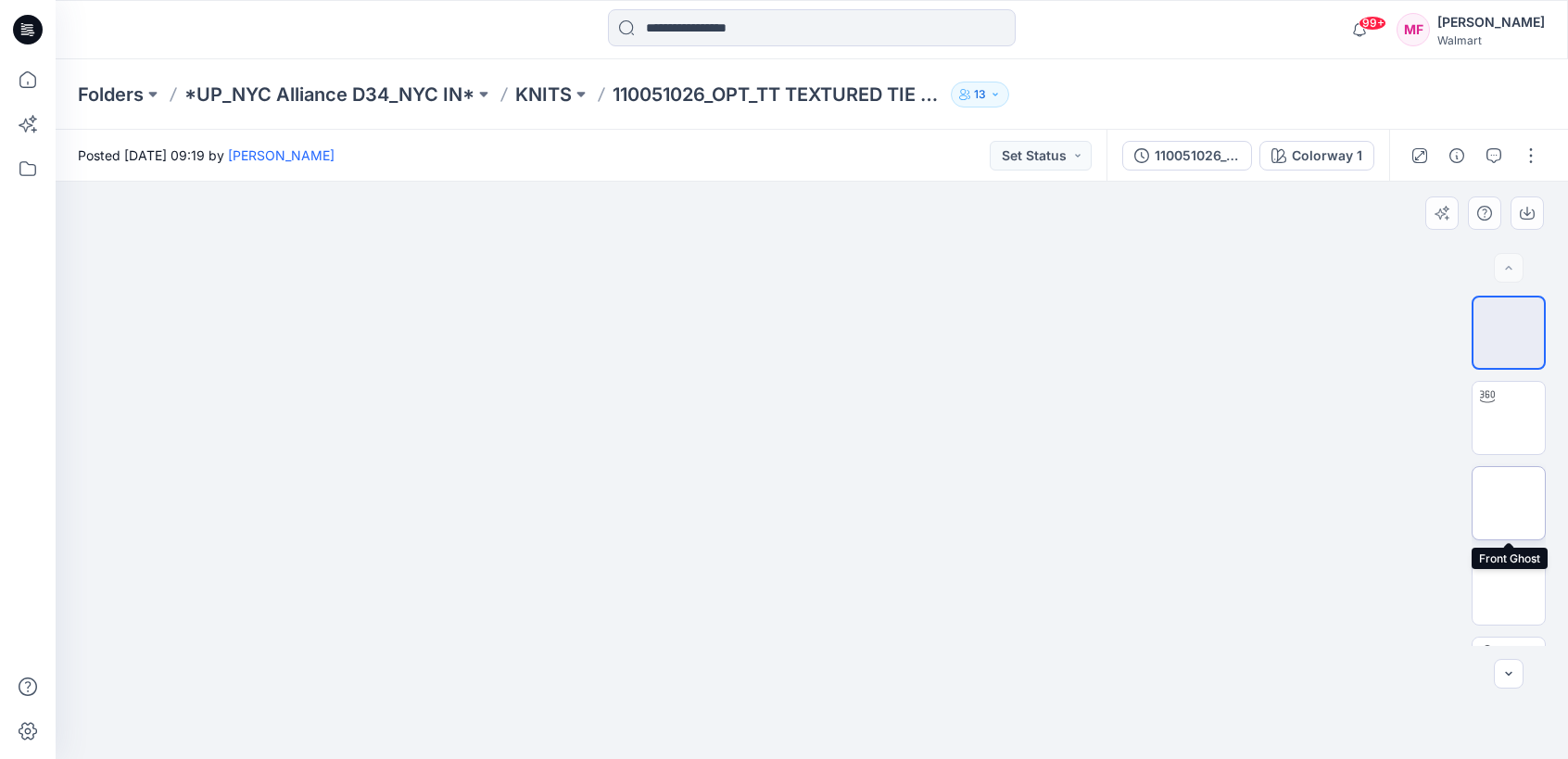
click at [1508, 503] on img at bounding box center [1508, 503] width 0 height 0
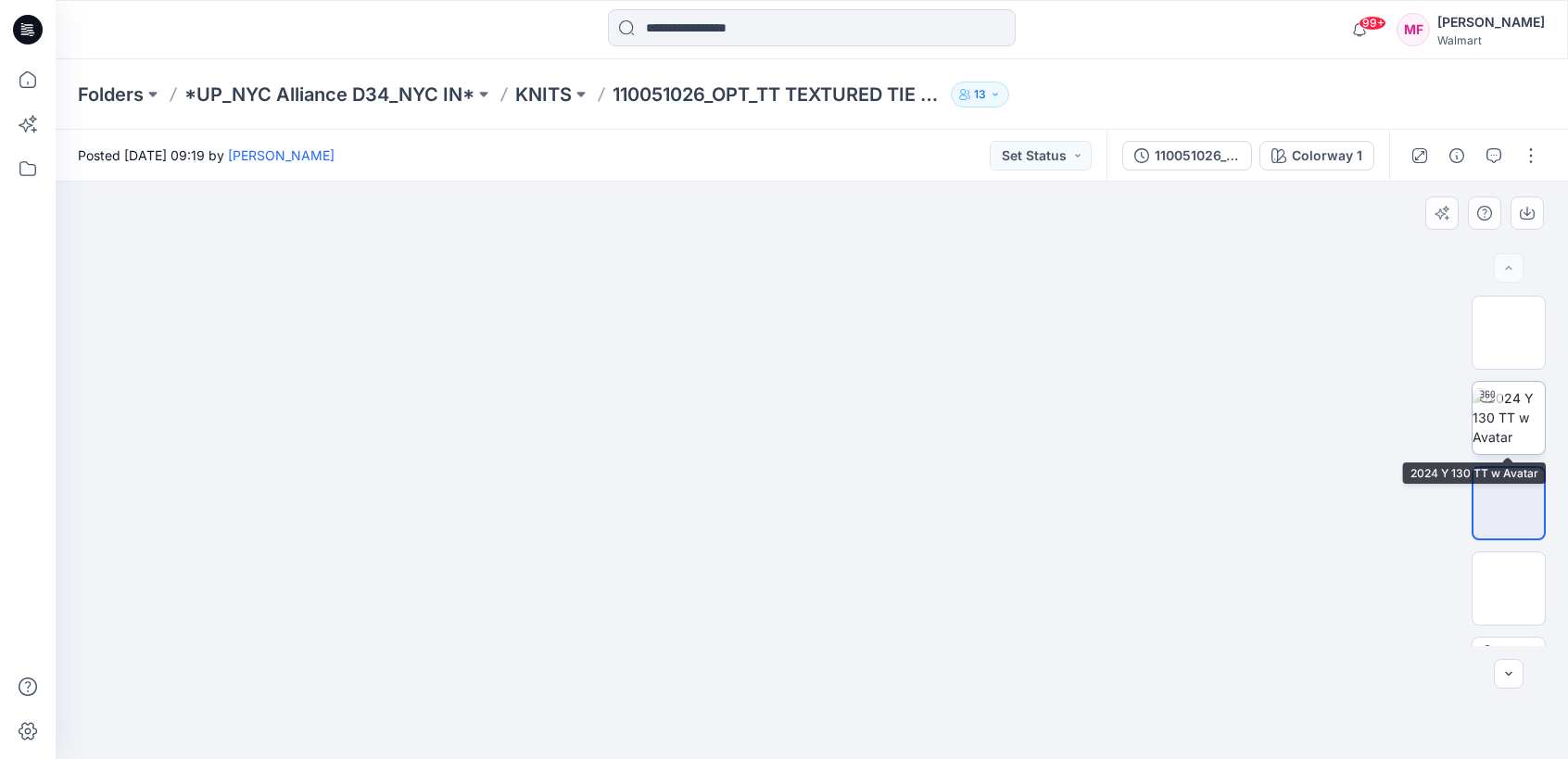
click at [1501, 441] on img at bounding box center [1508, 418] width 72 height 59
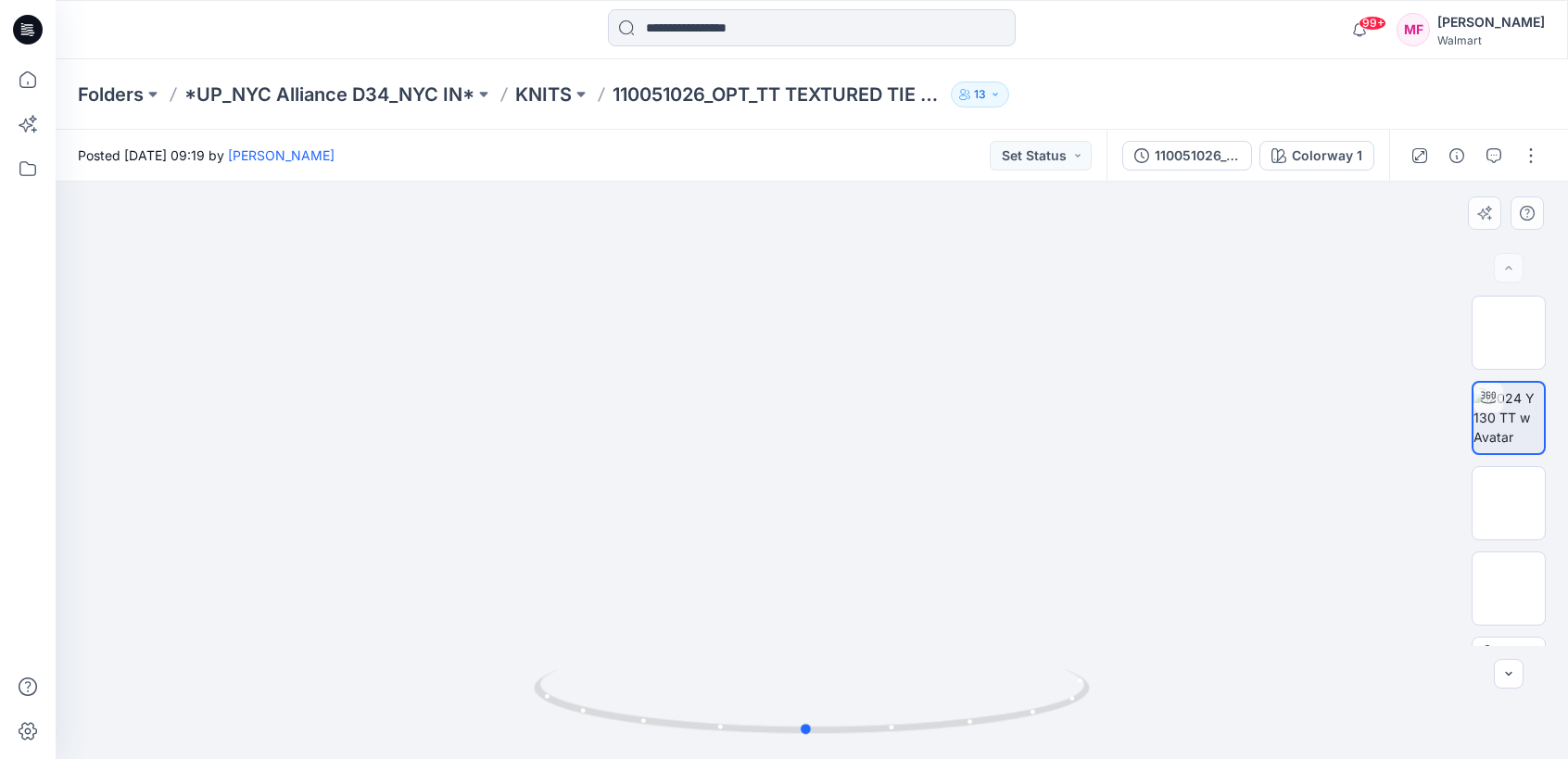
drag, startPoint x: 806, startPoint y: 735, endPoint x: 1378, endPoint y: 622, distance: 583.1
click at [1378, 622] on div at bounding box center [812, 470] width 1512 height 577
click at [532, 98] on p "KNITS" at bounding box center [544, 94] width 57 height 26
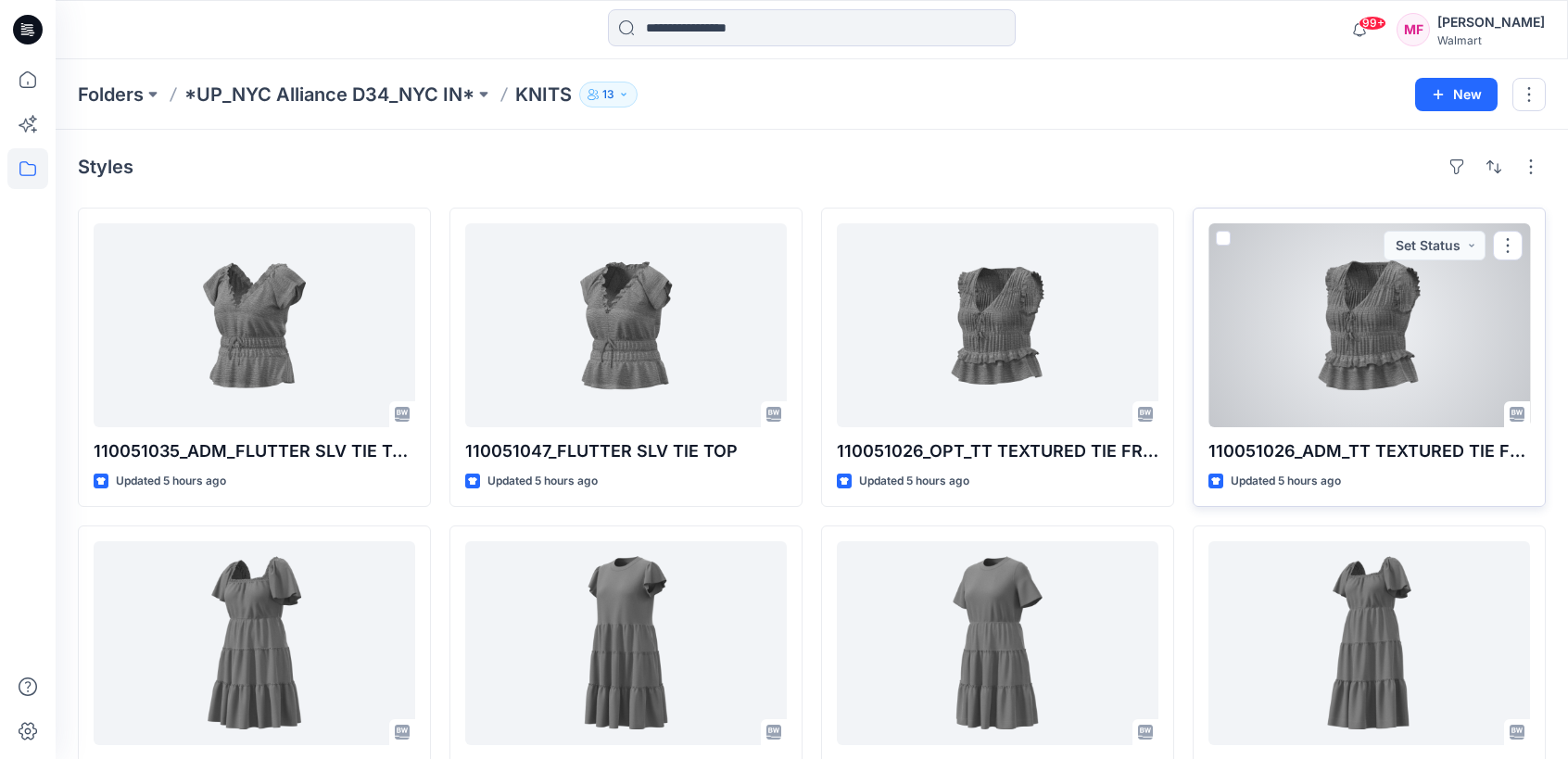
click at [1420, 356] on div at bounding box center [1368, 325] width 321 height 204
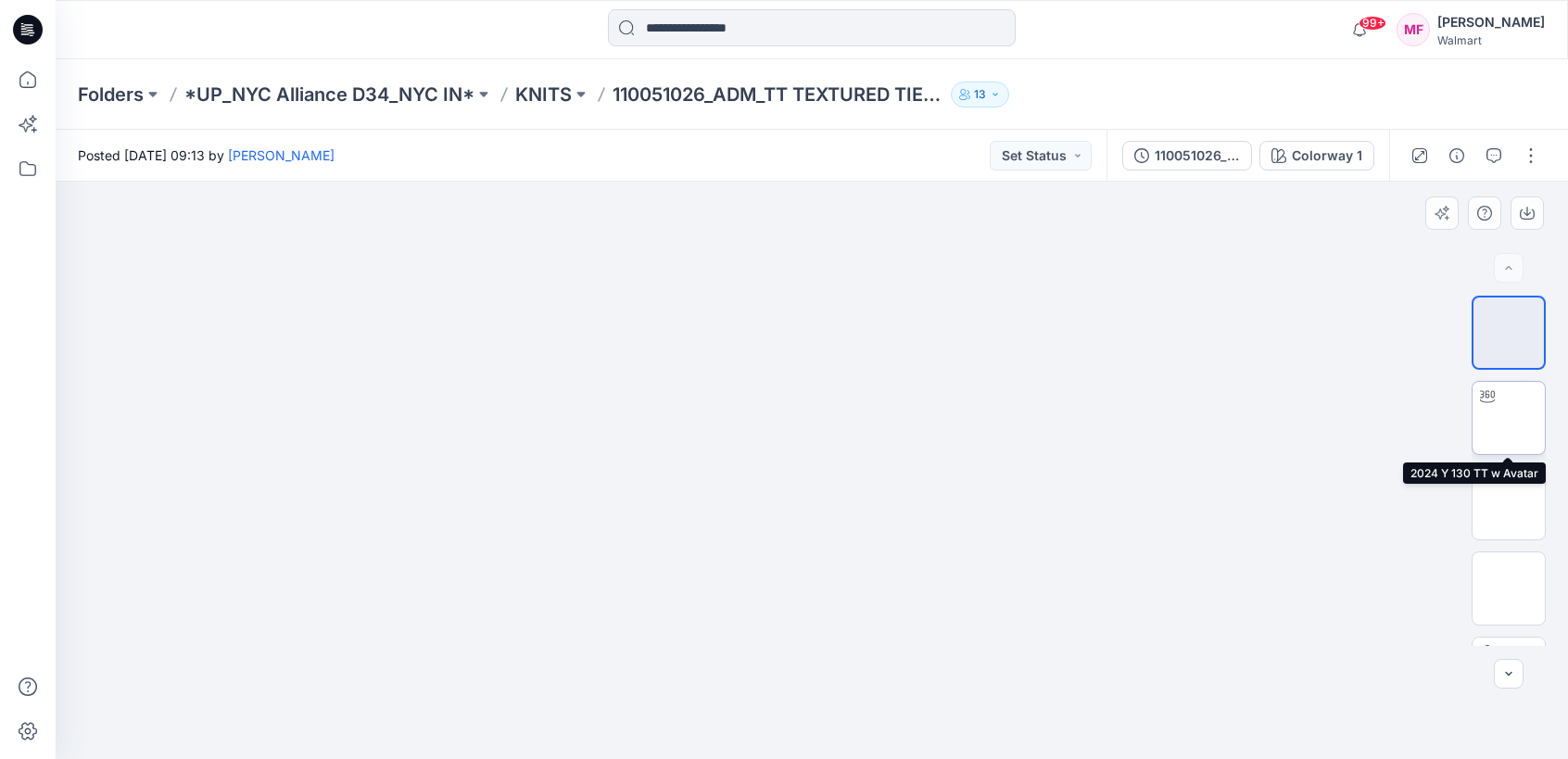
click at [1508, 418] on img at bounding box center [1508, 418] width 0 height 0
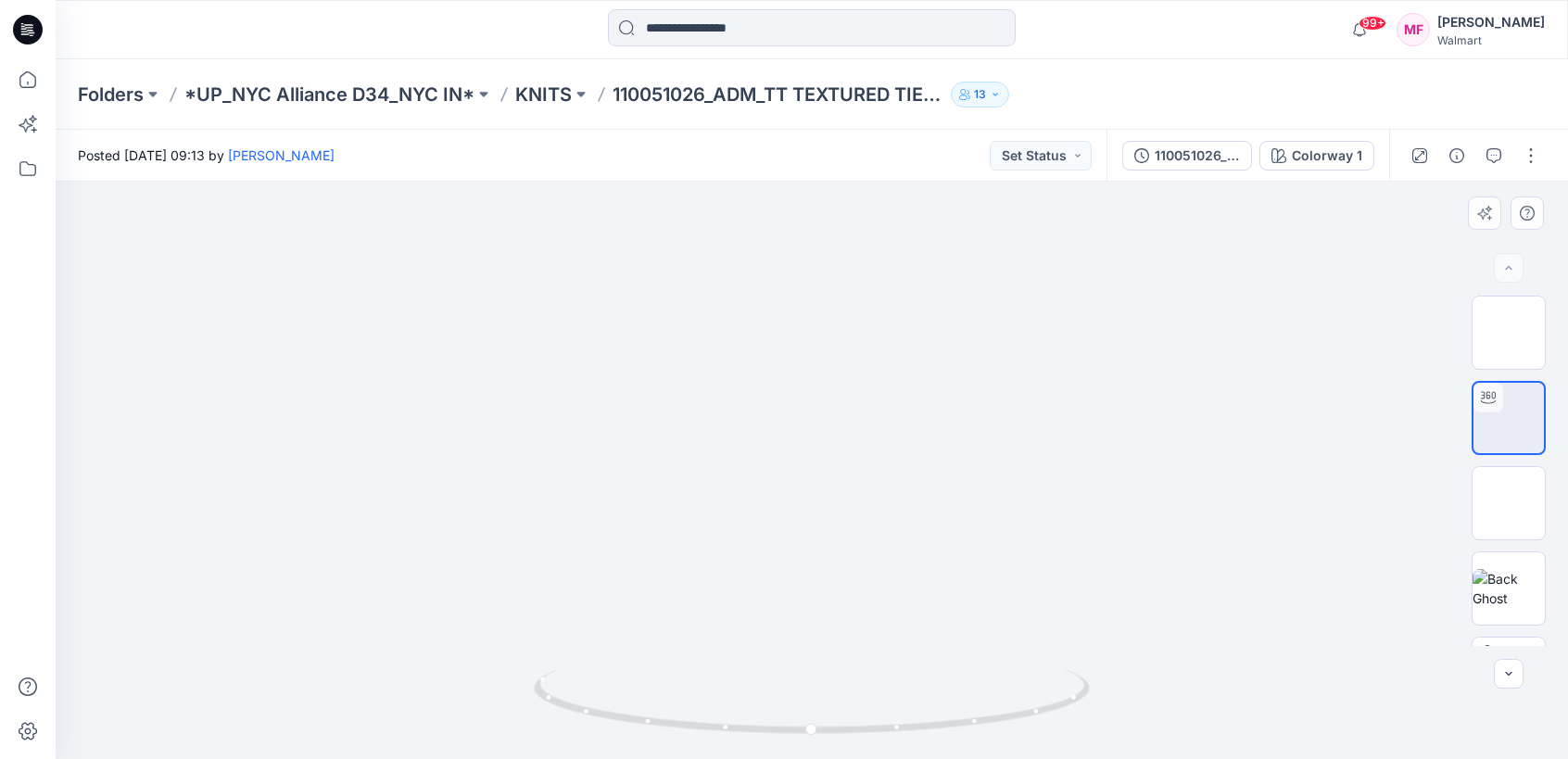
drag, startPoint x: 993, startPoint y: 289, endPoint x: 987, endPoint y: 354, distance: 65.3
drag, startPoint x: 1041, startPoint y: 337, endPoint x: 1047, endPoint y: 364, distance: 27.7
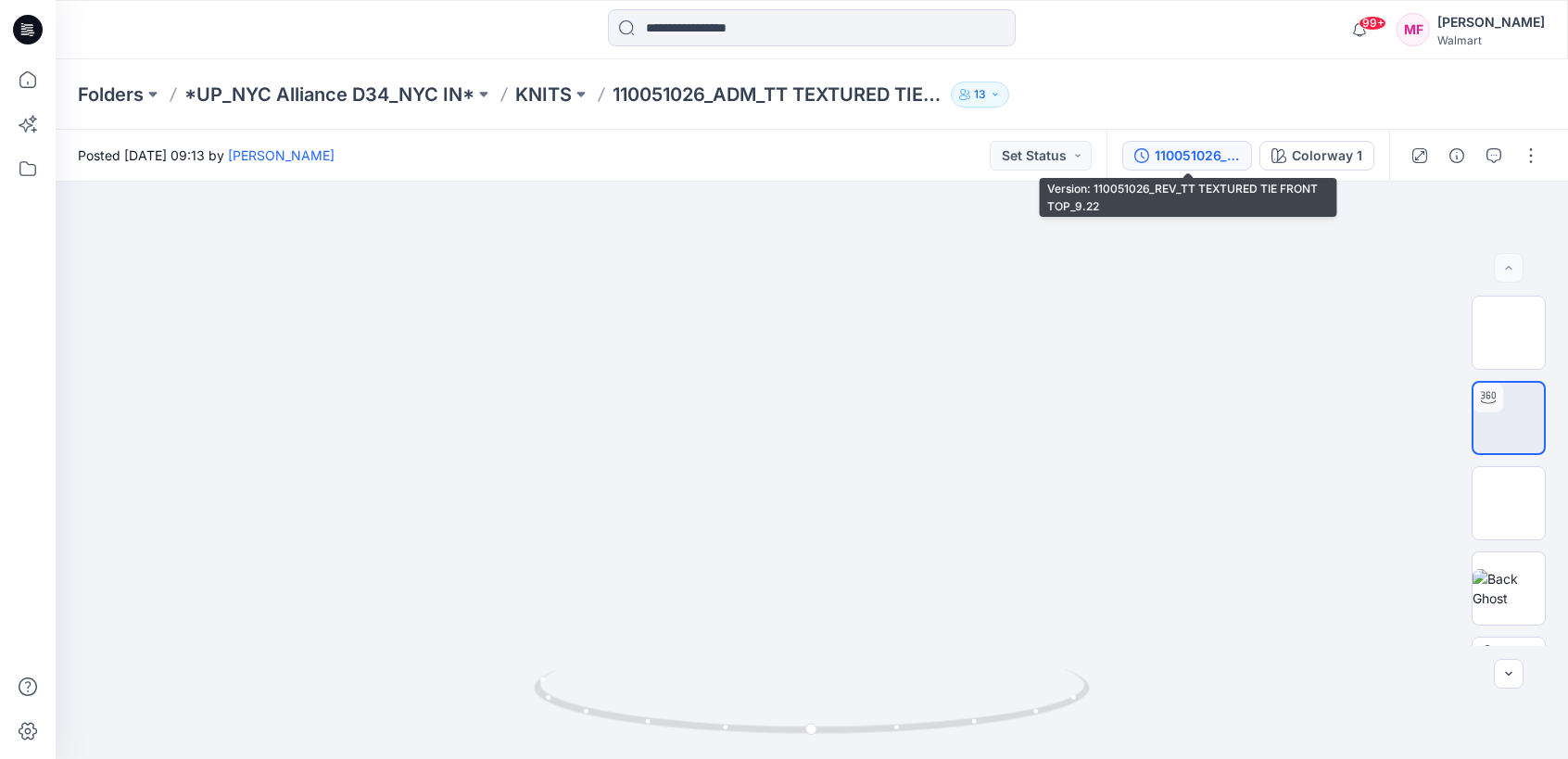
click at [1184, 154] on div "110051026_REV_TT TEXTURED TIE FRONT TOP_9.22" at bounding box center [1198, 156] width 85 height 21
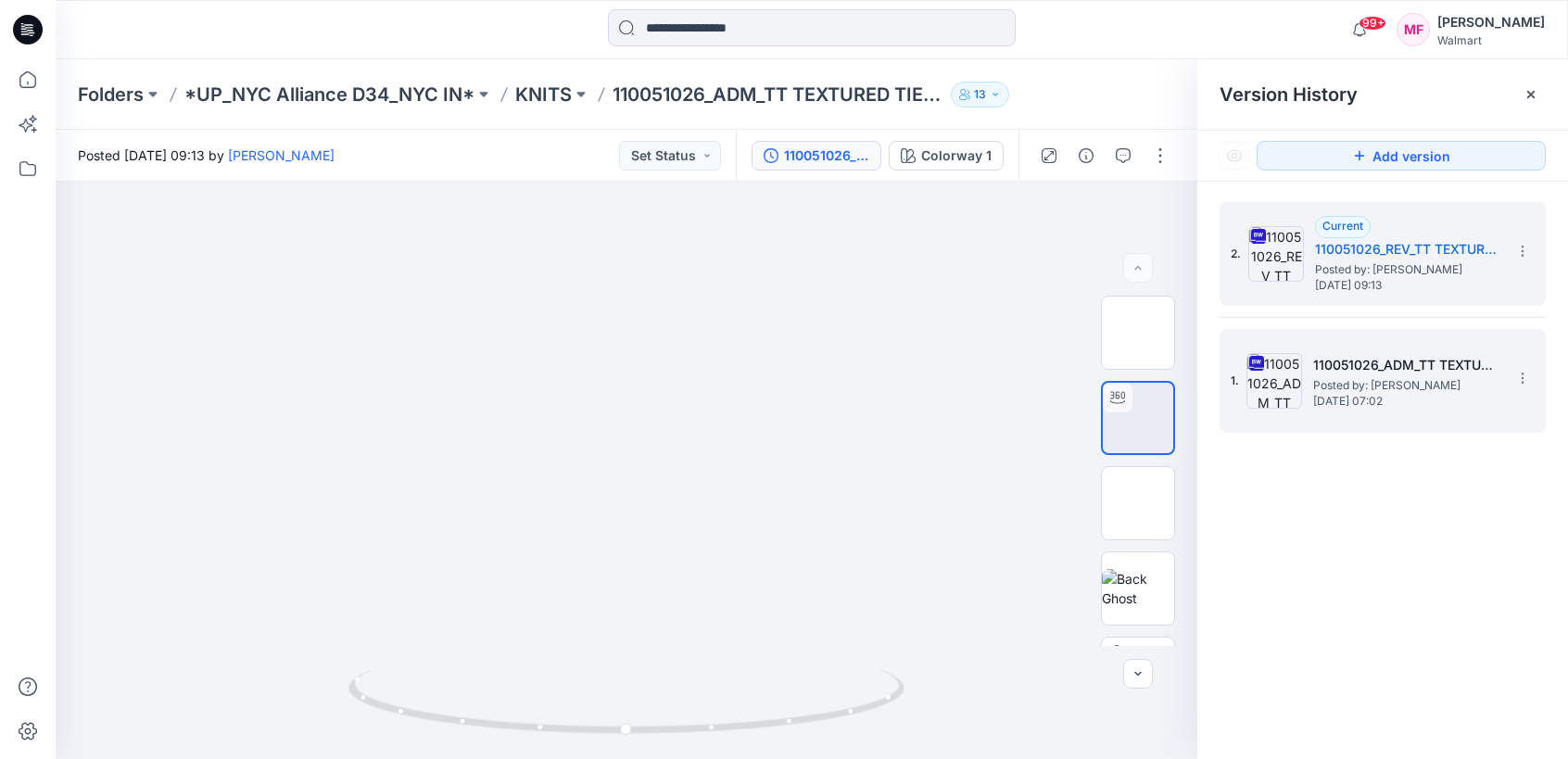
click at [1358, 346] on div "1. 110051026_ADM_TT TEXTURED TIE FRONT TOP Posted by: [PERSON_NAME] [DATE] 07:02" at bounding box center [1369, 381] width 278 height 89
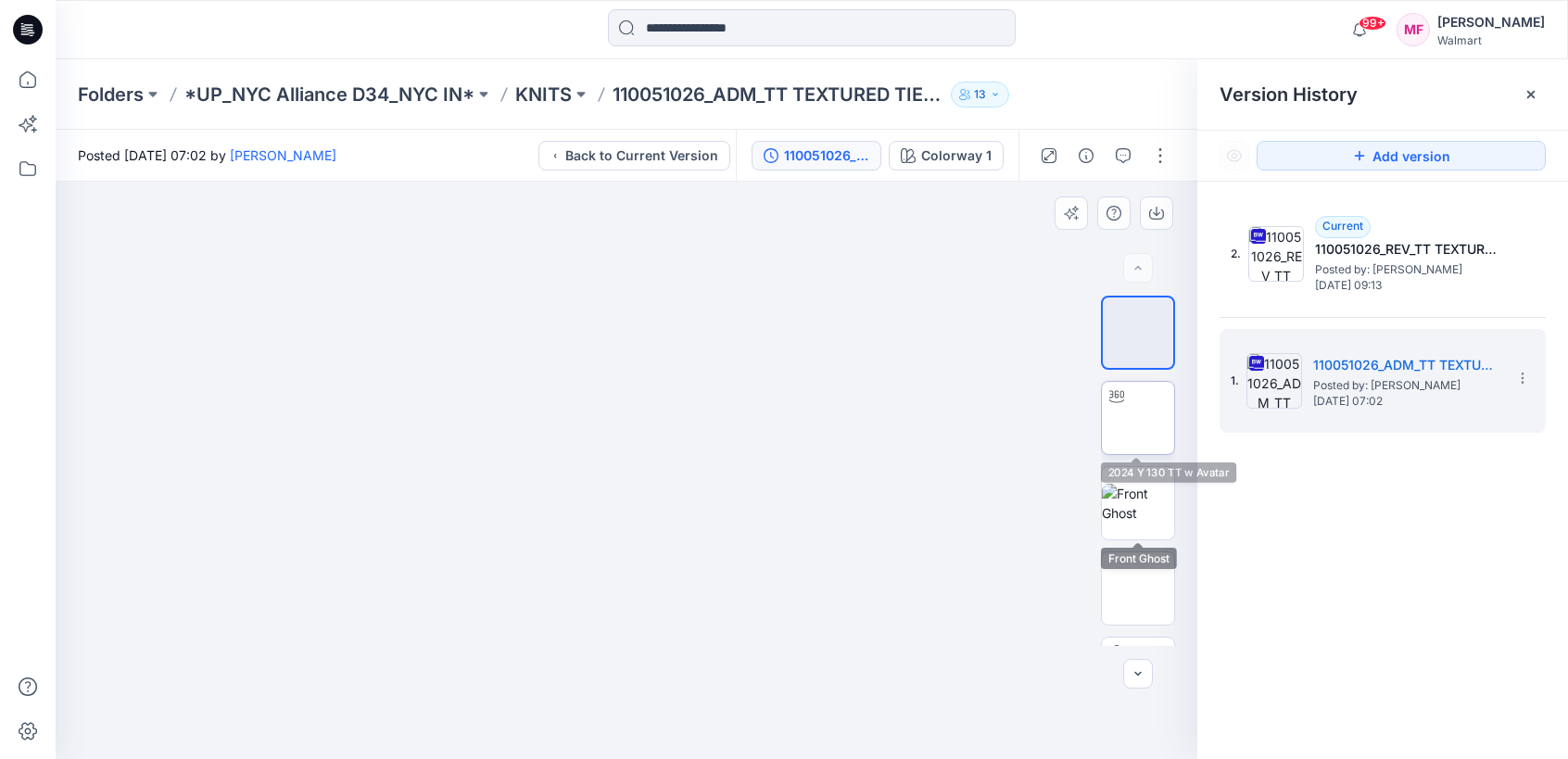
click at [1138, 418] on img at bounding box center [1138, 418] width 0 height 0
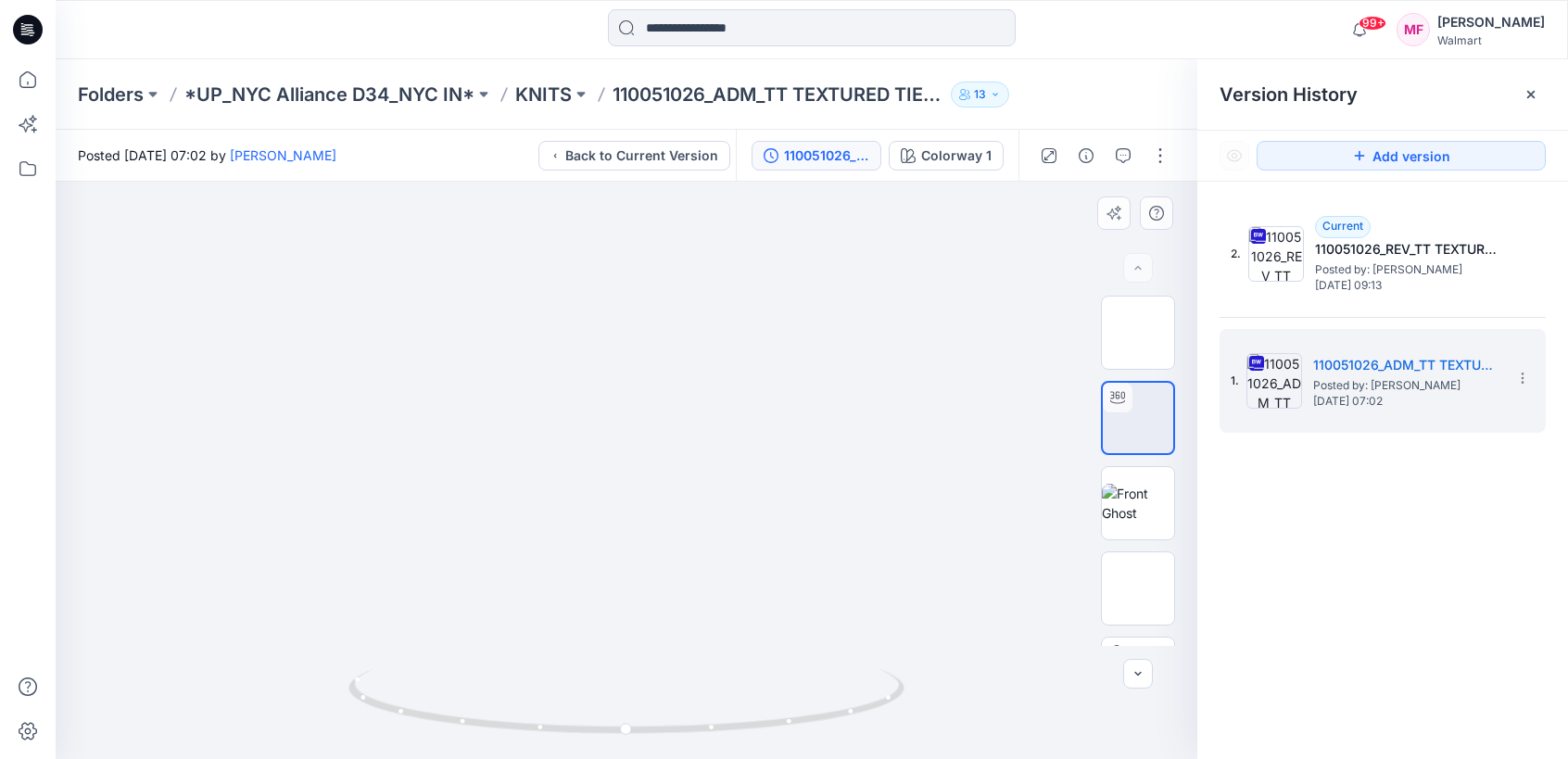
drag, startPoint x: 821, startPoint y: 353, endPoint x: 819, endPoint y: 444, distance: 91.0
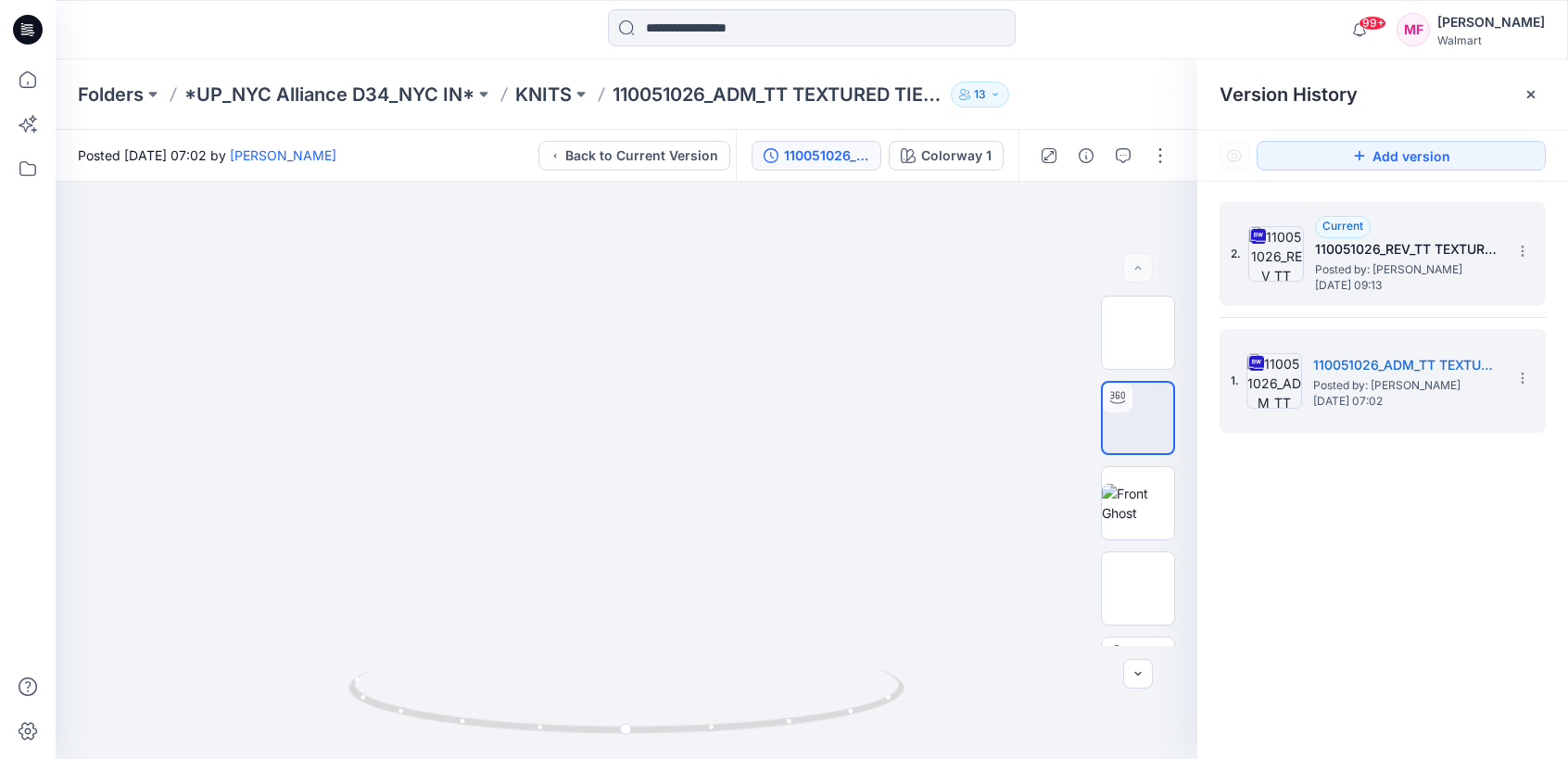
click at [1312, 263] on div "2. Current 110051026_REV_TT TEXTURED TIE FRONT TOP_9.22 Posted by: [PERSON_NAME…" at bounding box center [1369, 254] width 278 height 89
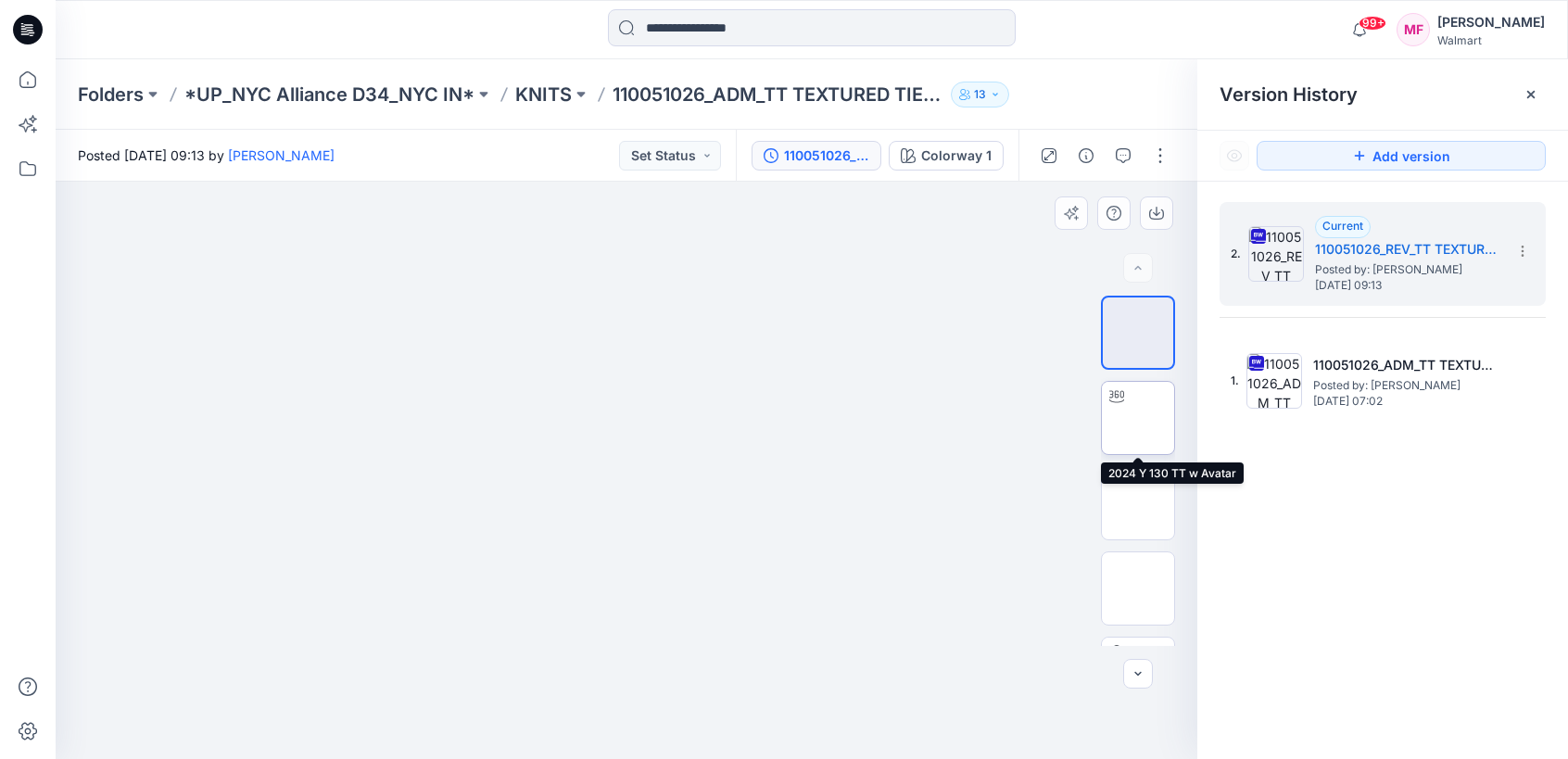
click at [1138, 418] on img at bounding box center [1138, 418] width 0 height 0
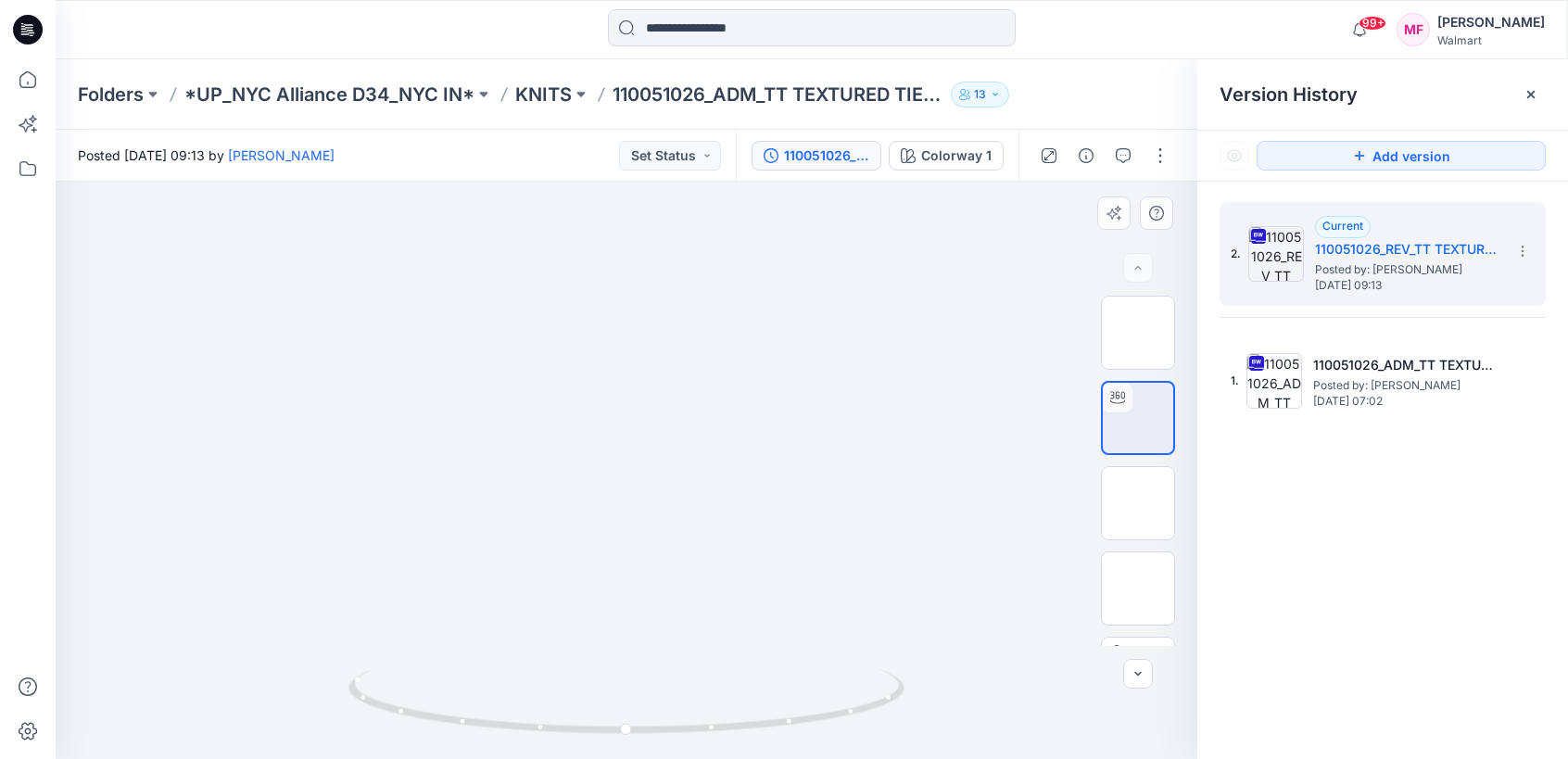
drag, startPoint x: 715, startPoint y: 408, endPoint x: 708, endPoint y: 491, distance: 83.3
click at [1337, 262] on span "Posted by: [PERSON_NAME]" at bounding box center [1408, 270] width 186 height 19
click at [528, 97] on p "KNITS" at bounding box center [544, 94] width 57 height 26
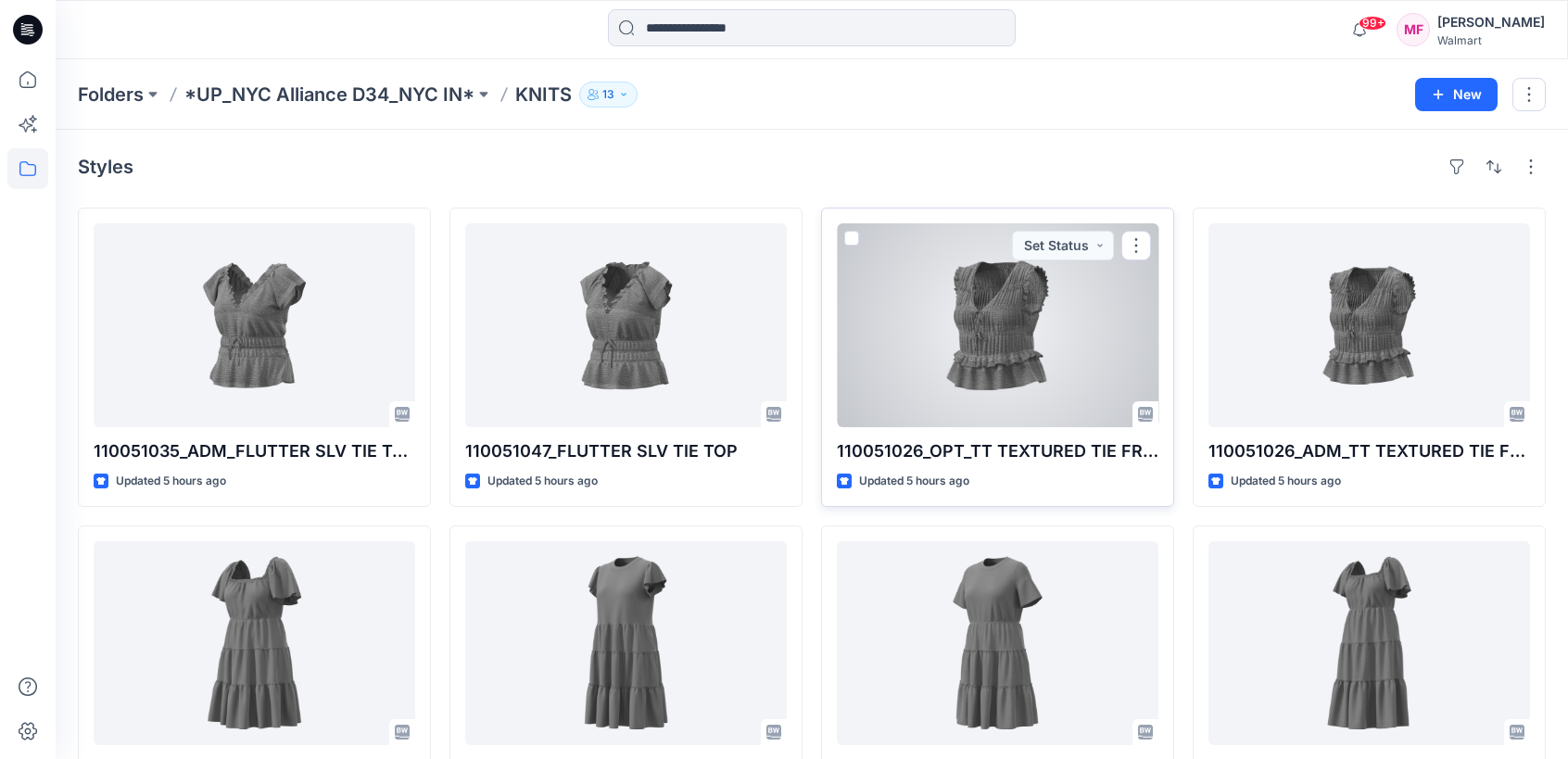
click at [1067, 350] on div at bounding box center [997, 325] width 321 height 204
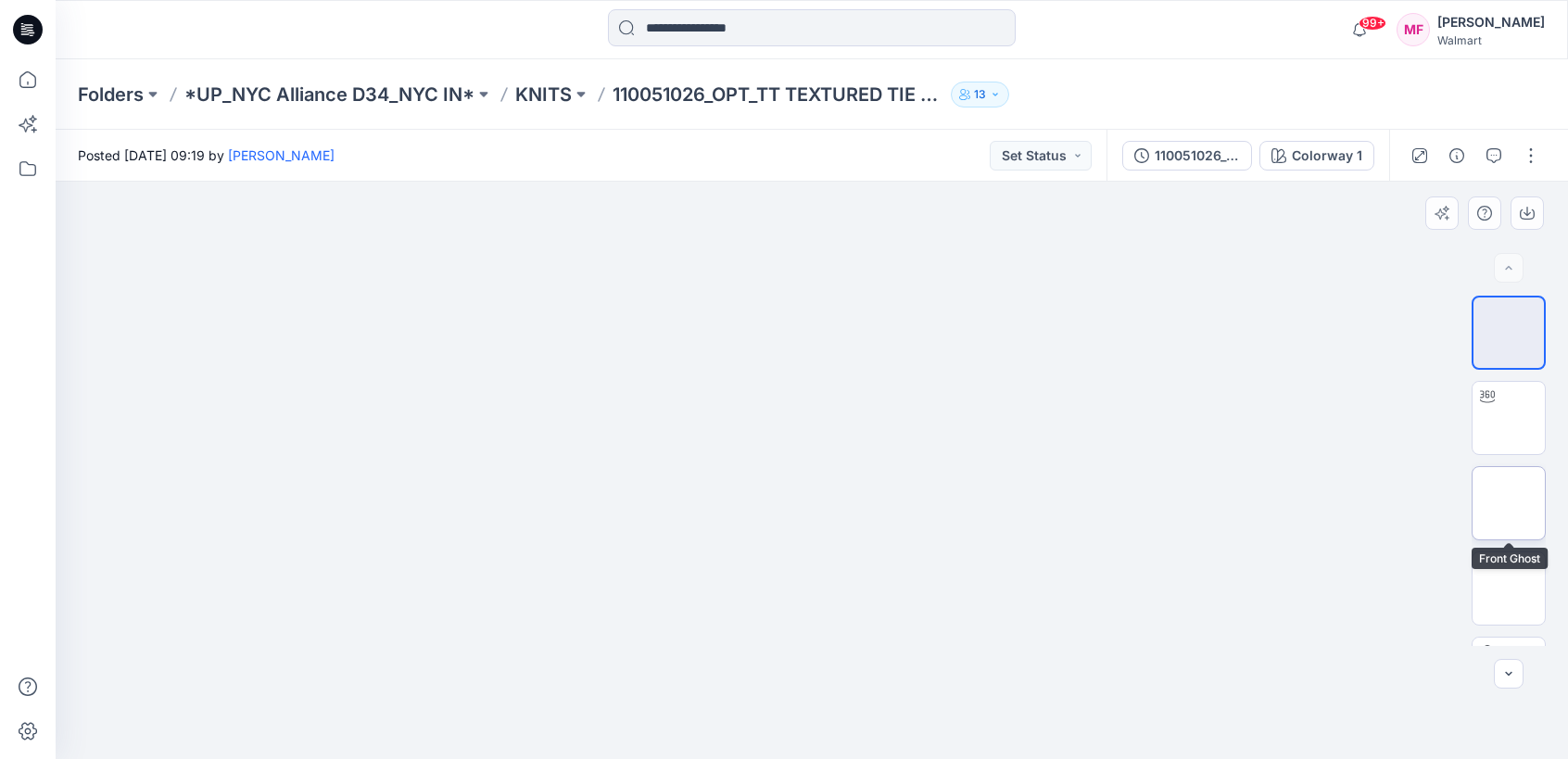
click at [1508, 503] on img at bounding box center [1508, 503] width 0 height 0
